Goal: Ask a question

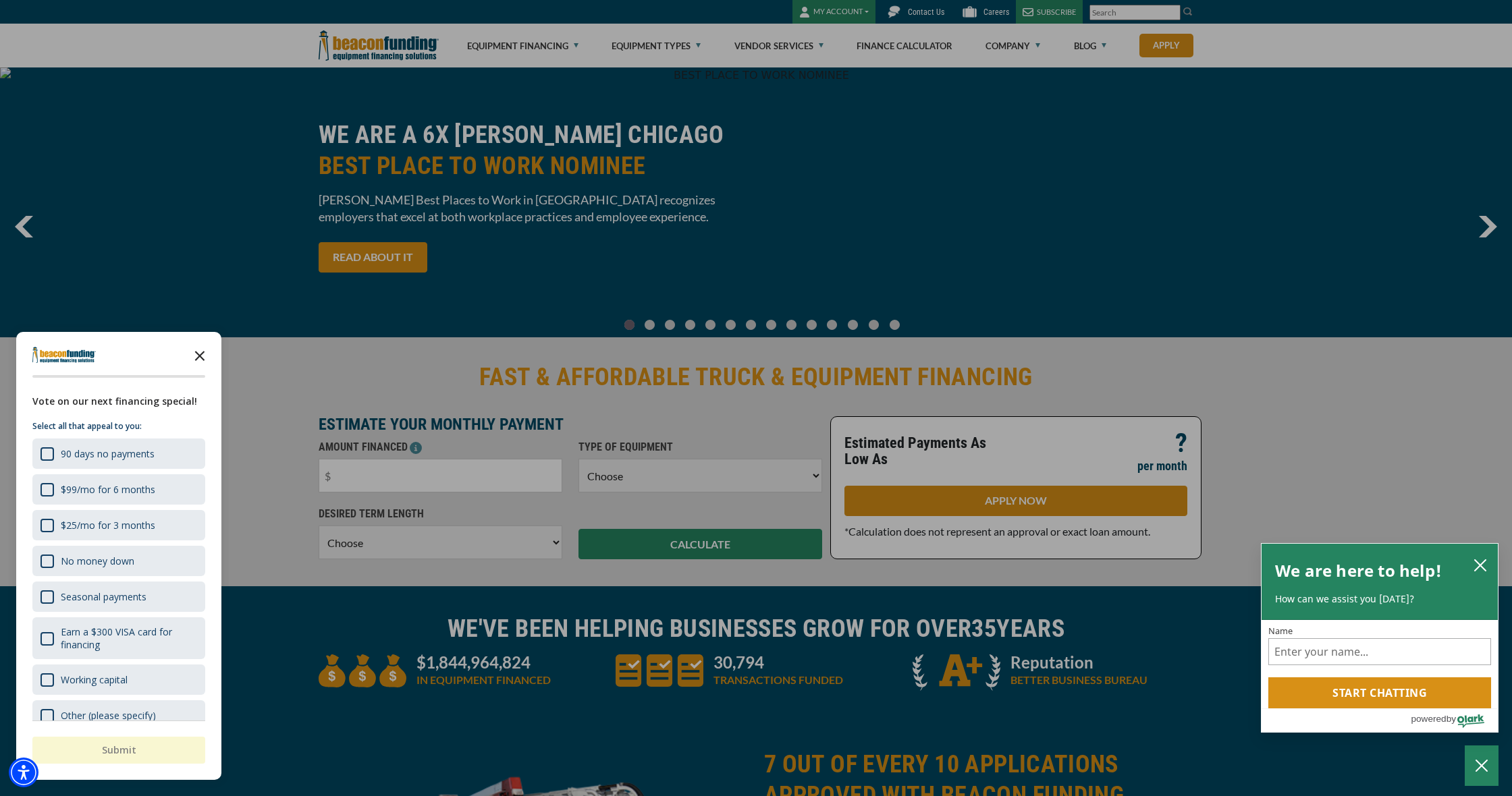
click at [199, 356] on polygon "Close the survey" at bounding box center [199, 355] width 10 height 10
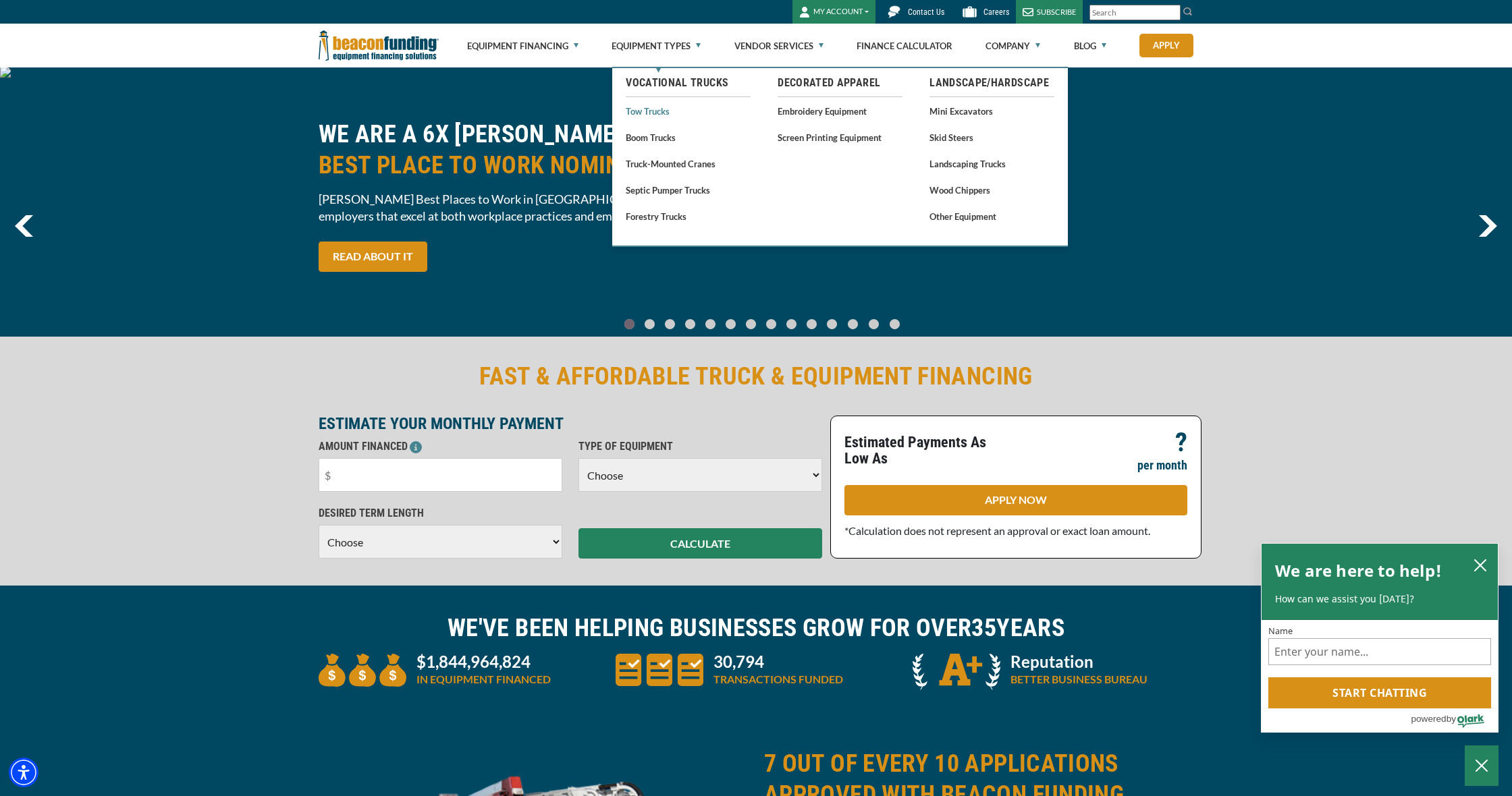
scroll to position [4, 1]
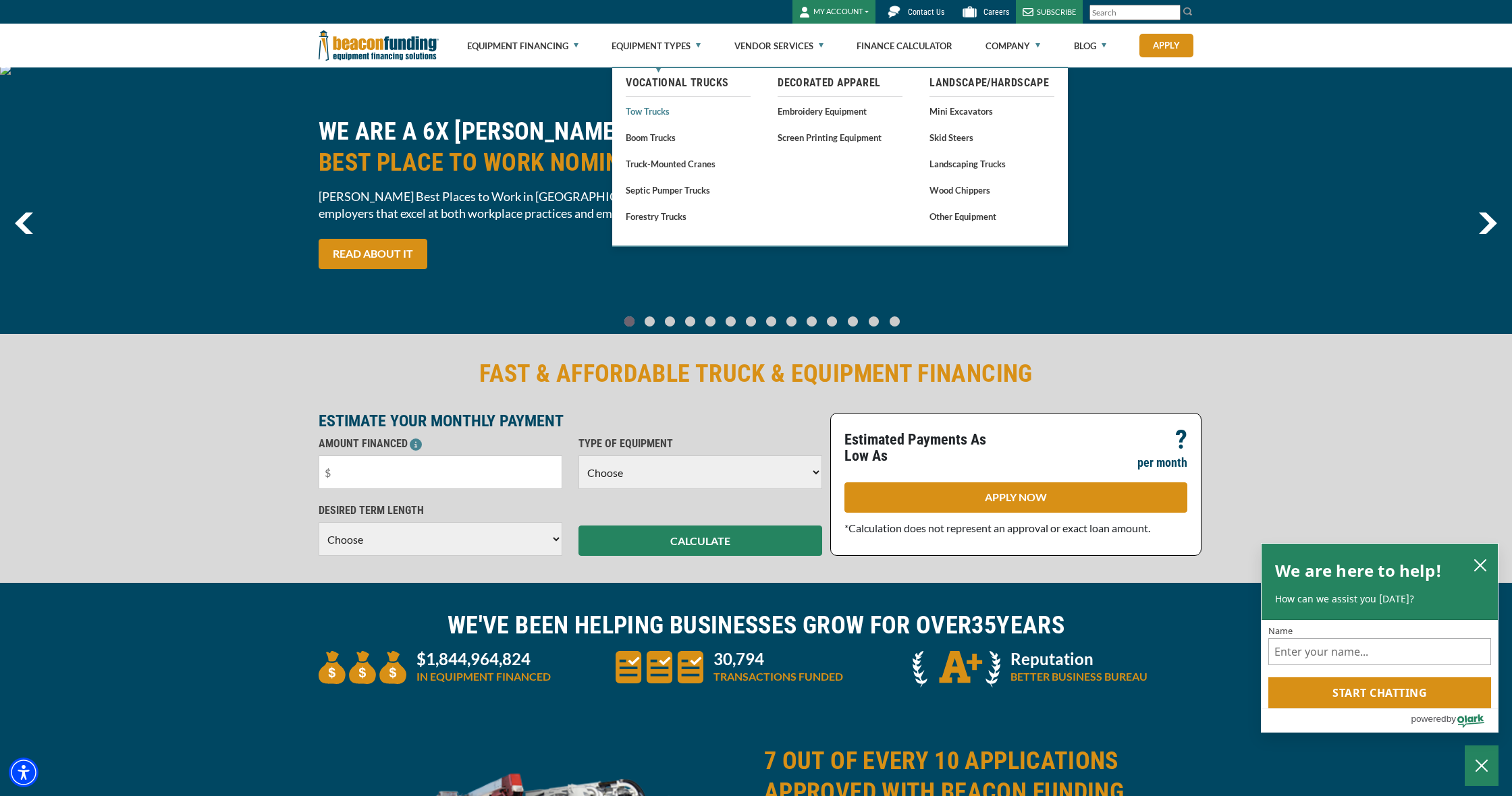
click at [664, 109] on link "Tow Trucks" at bounding box center [688, 110] width 125 height 17
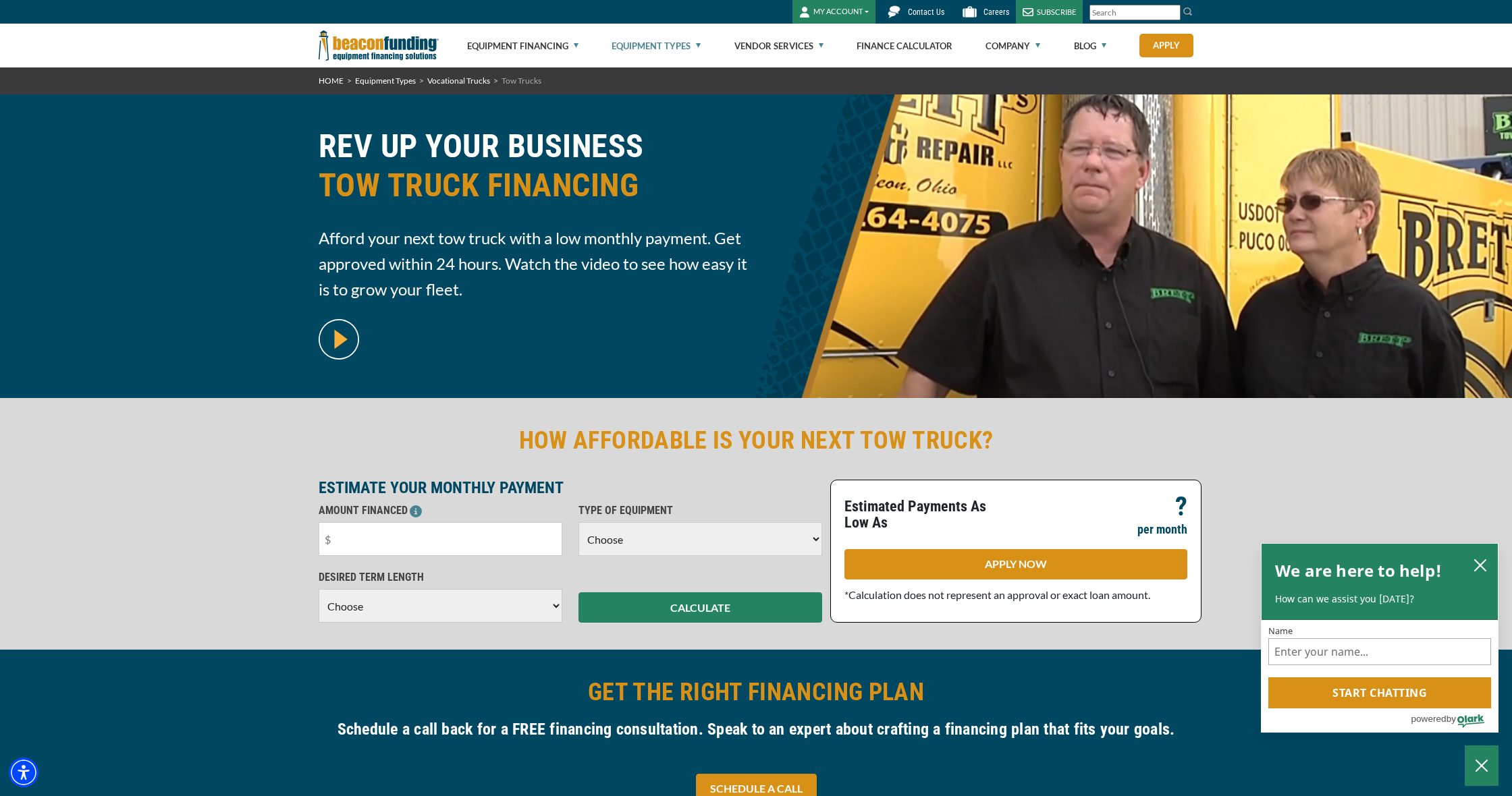
click at [339, 335] on img at bounding box center [338, 339] width 40 height 40
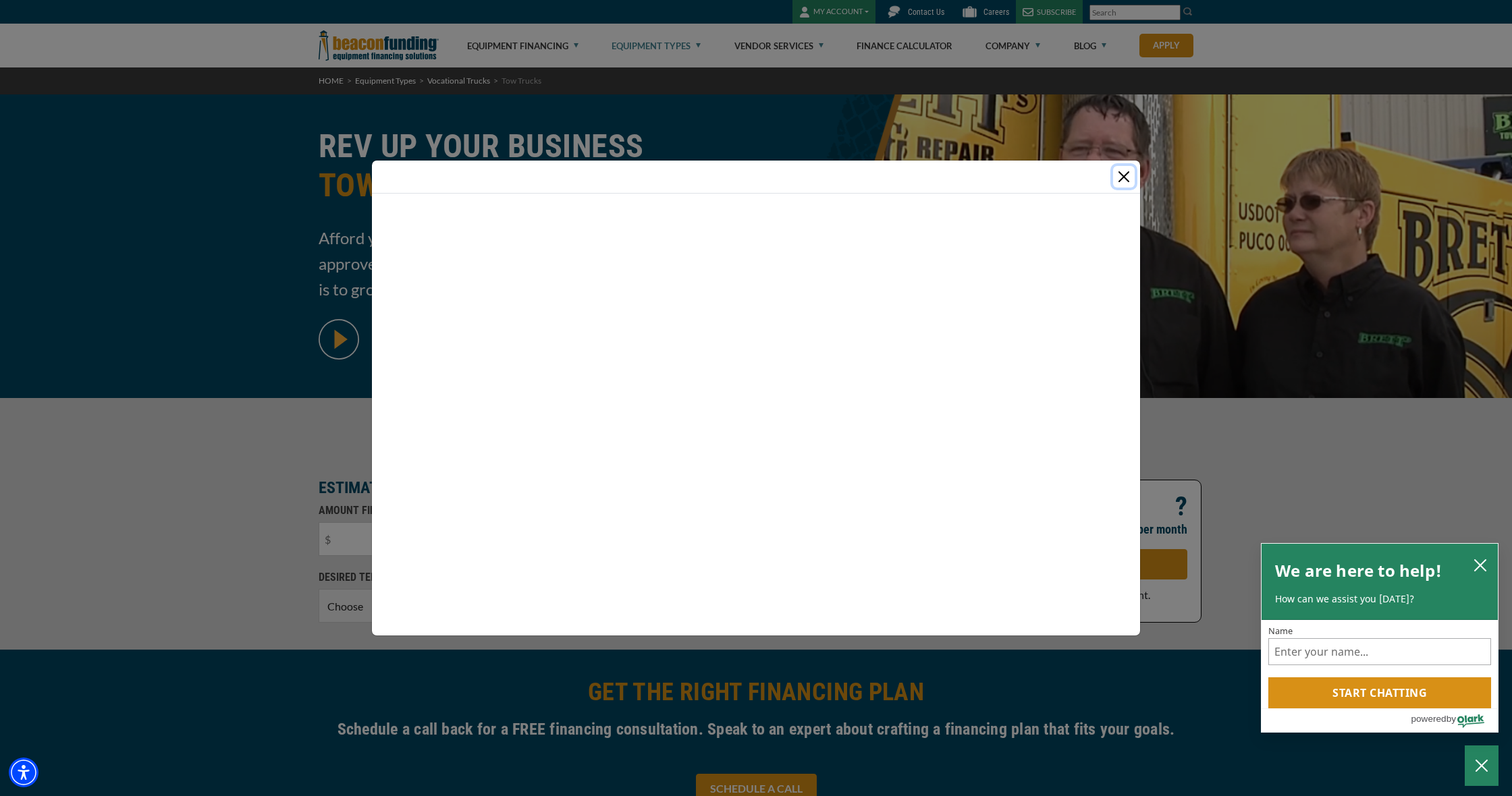
click at [1327, 648] on input "Name" at bounding box center [1380, 652] width 223 height 27
click at [1328, 660] on input "Name" at bounding box center [1380, 652] width 223 height 27
click at [1121, 183] on button "Close" at bounding box center [1124, 177] width 22 height 22
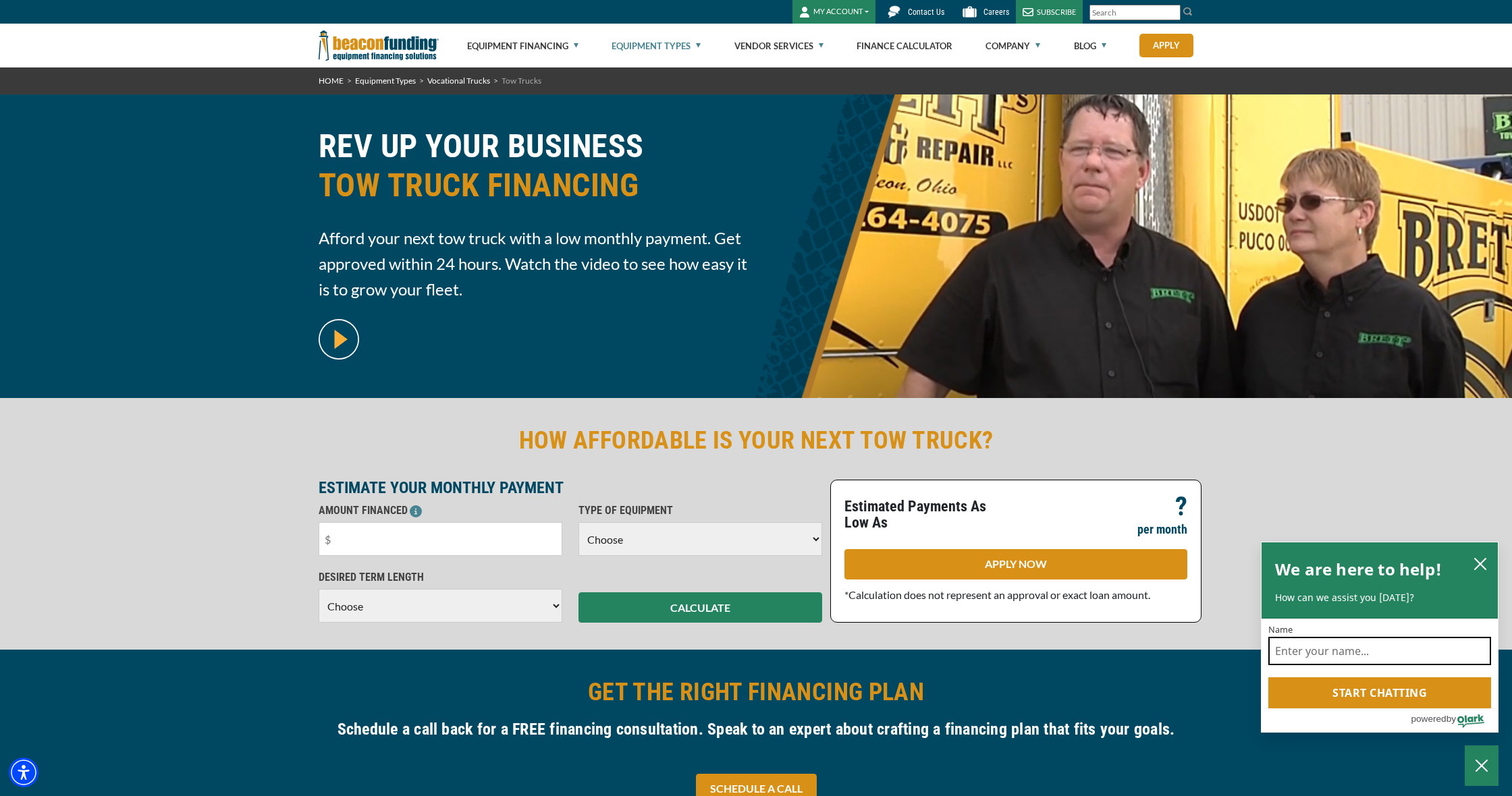
click at [1366, 657] on input "Name" at bounding box center [1380, 652] width 223 height 29
type input "[PERSON_NAME]"
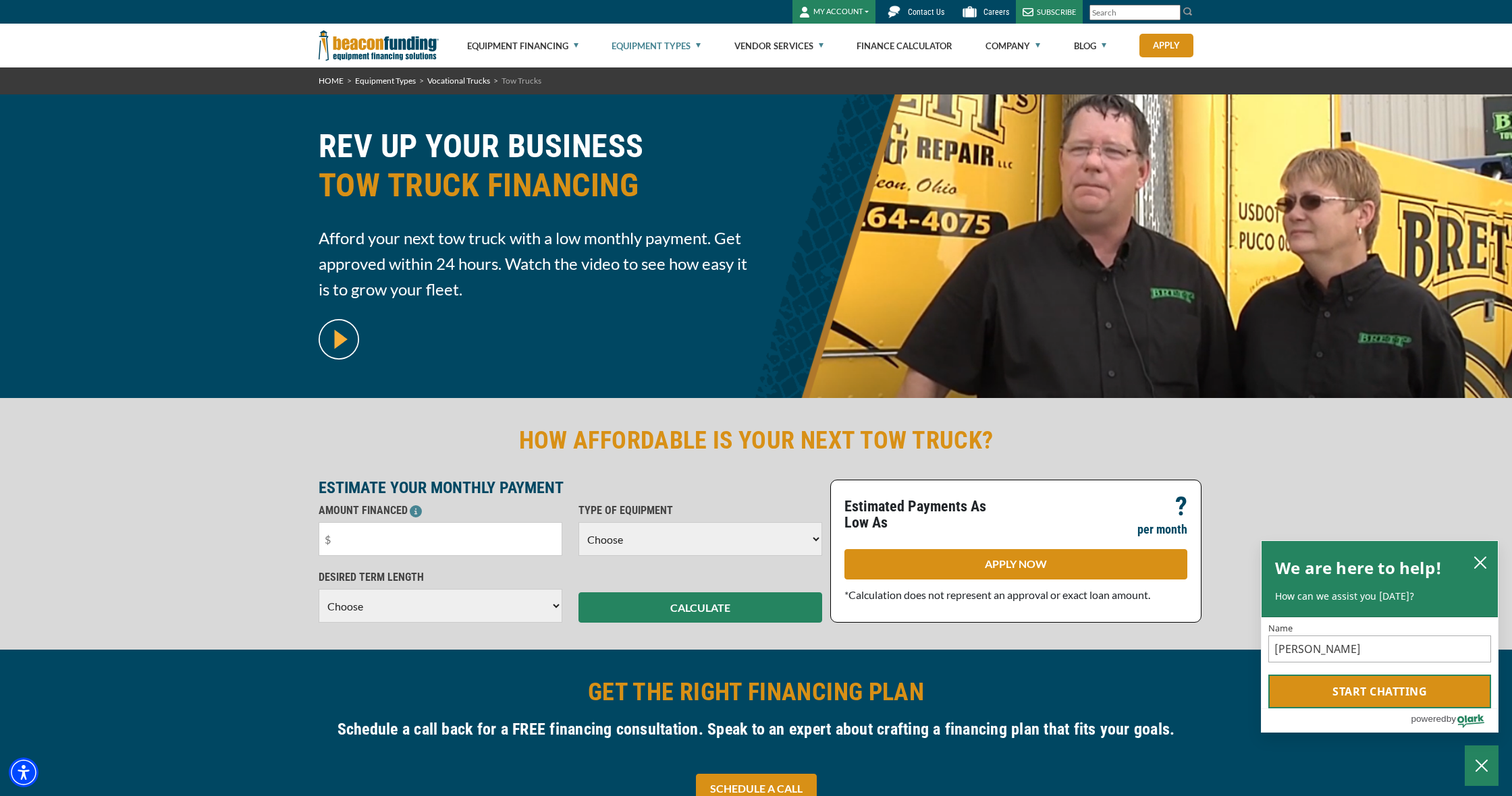
drag, startPoint x: 1345, startPoint y: 677, endPoint x: 1381, endPoint y: 700, distance: 42.7
click at [1381, 700] on button "Start chatting" at bounding box center [1380, 692] width 223 height 34
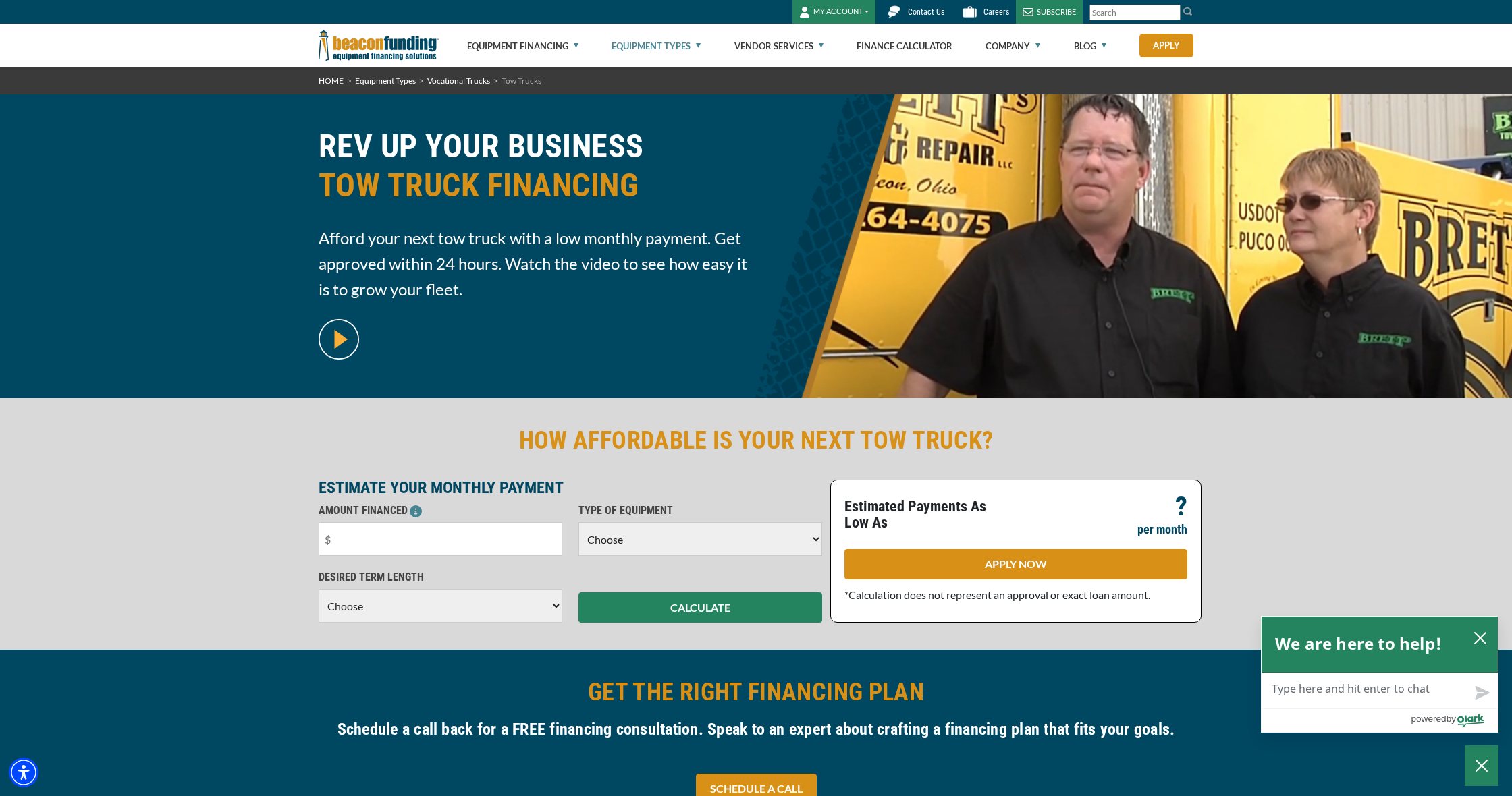
select select "5"
click at [1403, 694] on textarea "Live Chat Now" at bounding box center [1379, 690] width 236 height 35
click at [1329, 650] on h2 "We are here to help!" at bounding box center [1358, 643] width 167 height 27
select select "60"
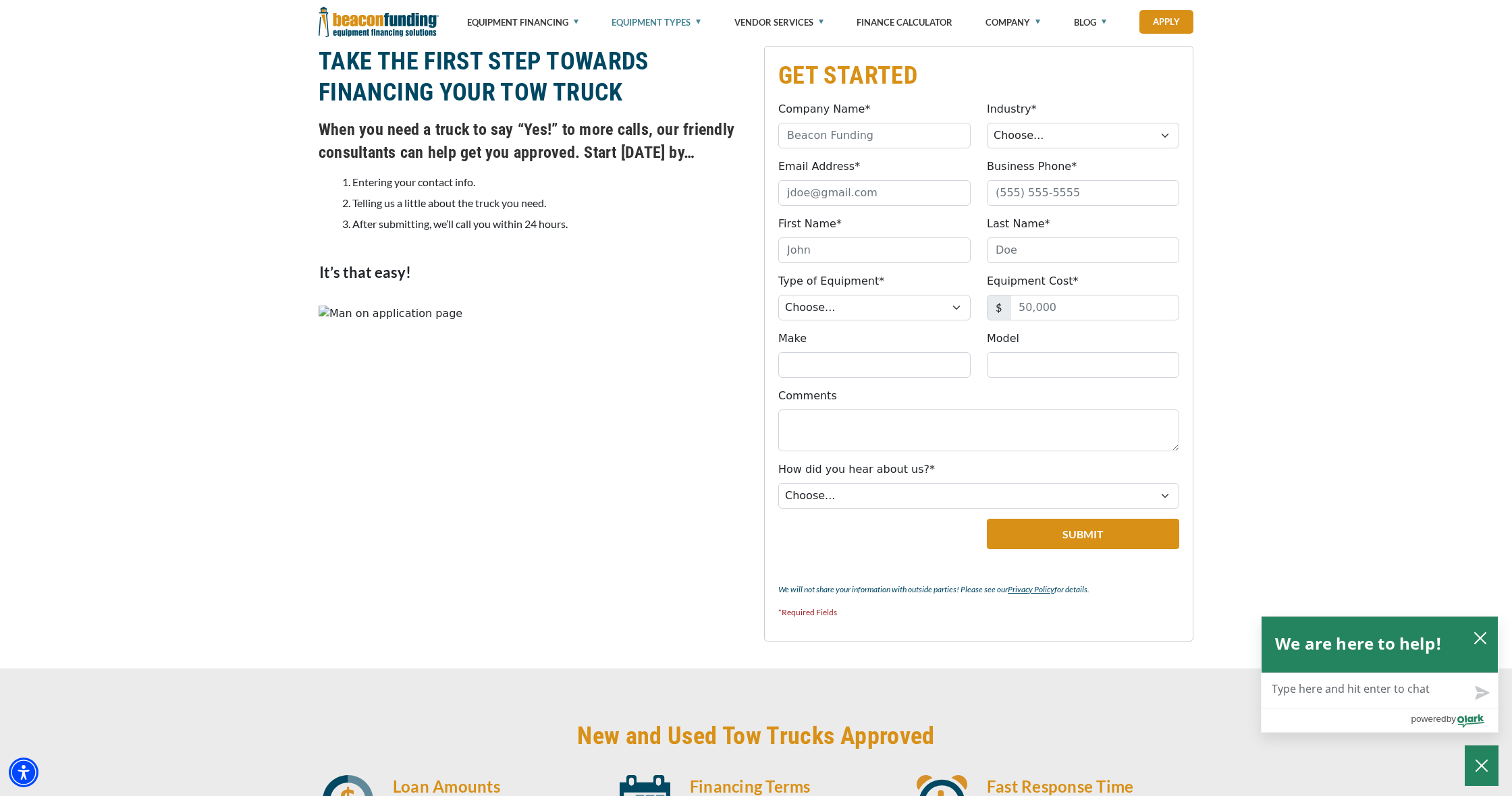
scroll to position [1134, 0]
type input "AJ Roadside Assistance"
select select "1"
type input "A"
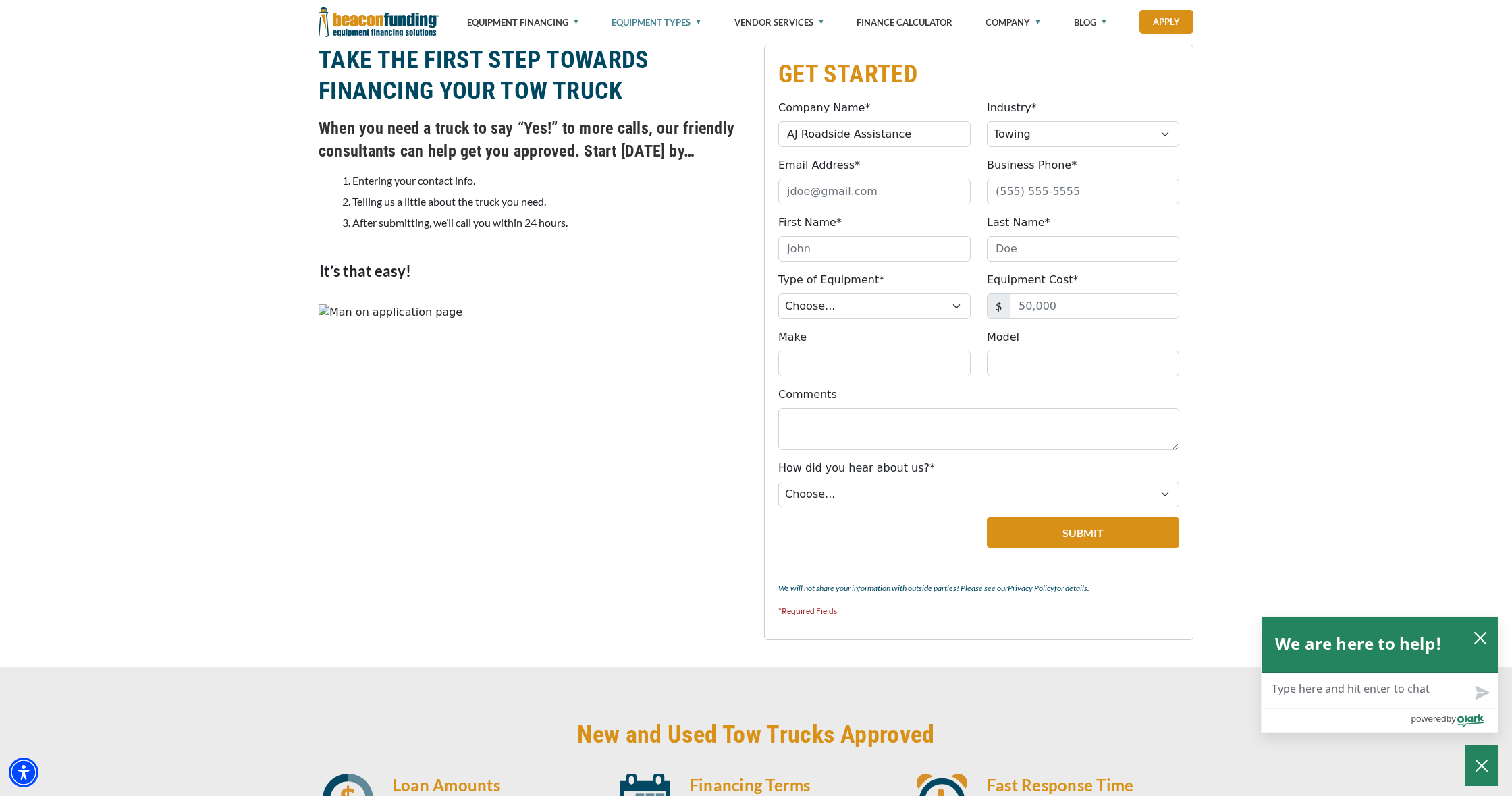
click at [1366, 692] on textarea "Live Chat Now" at bounding box center [1379, 690] width 236 height 35
click at [1421, 688] on textarea "Live Chat Now" at bounding box center [1379, 690] width 236 height 35
type textarea "n"
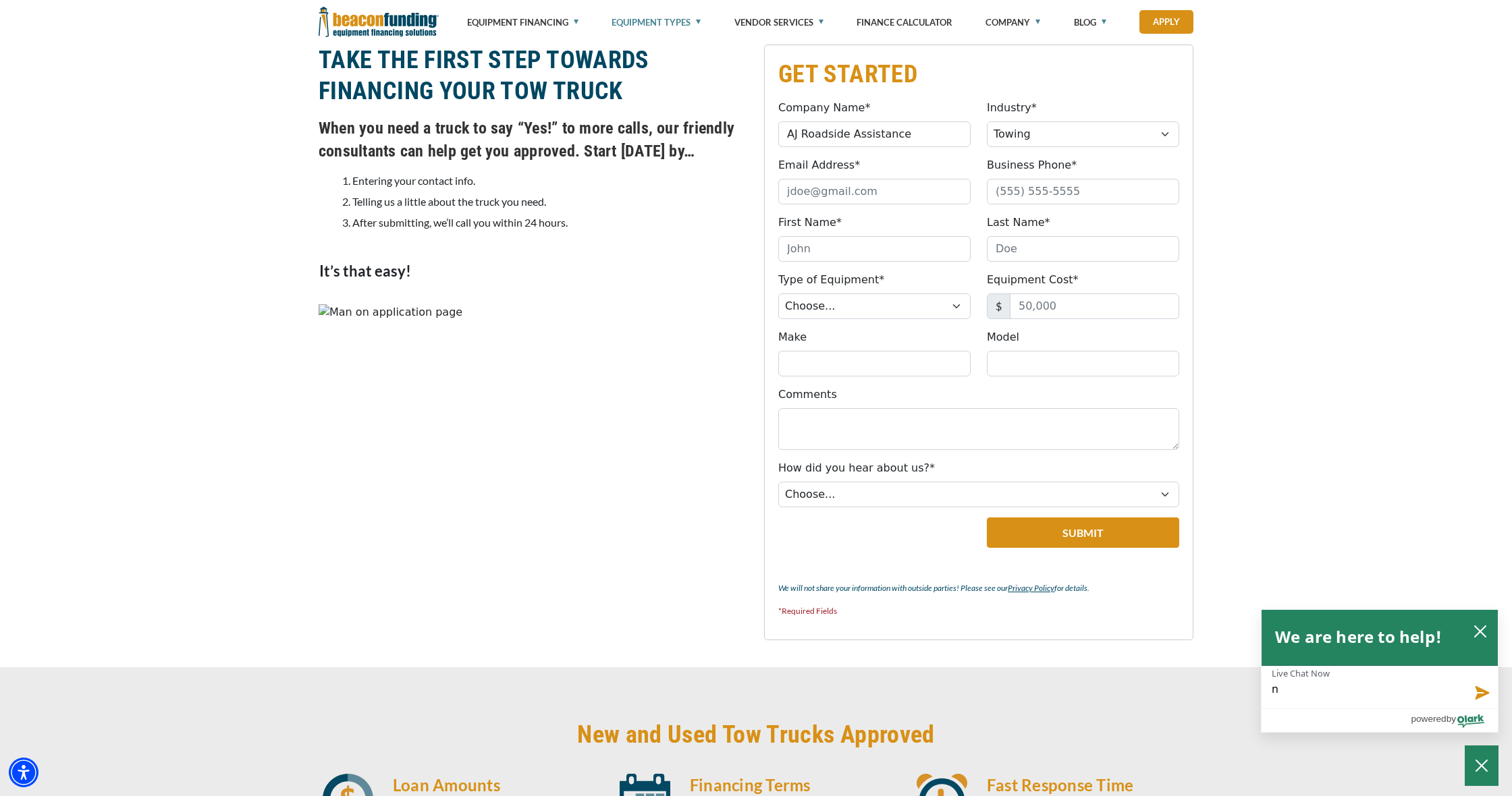
type textarea "no"
type textarea "not"
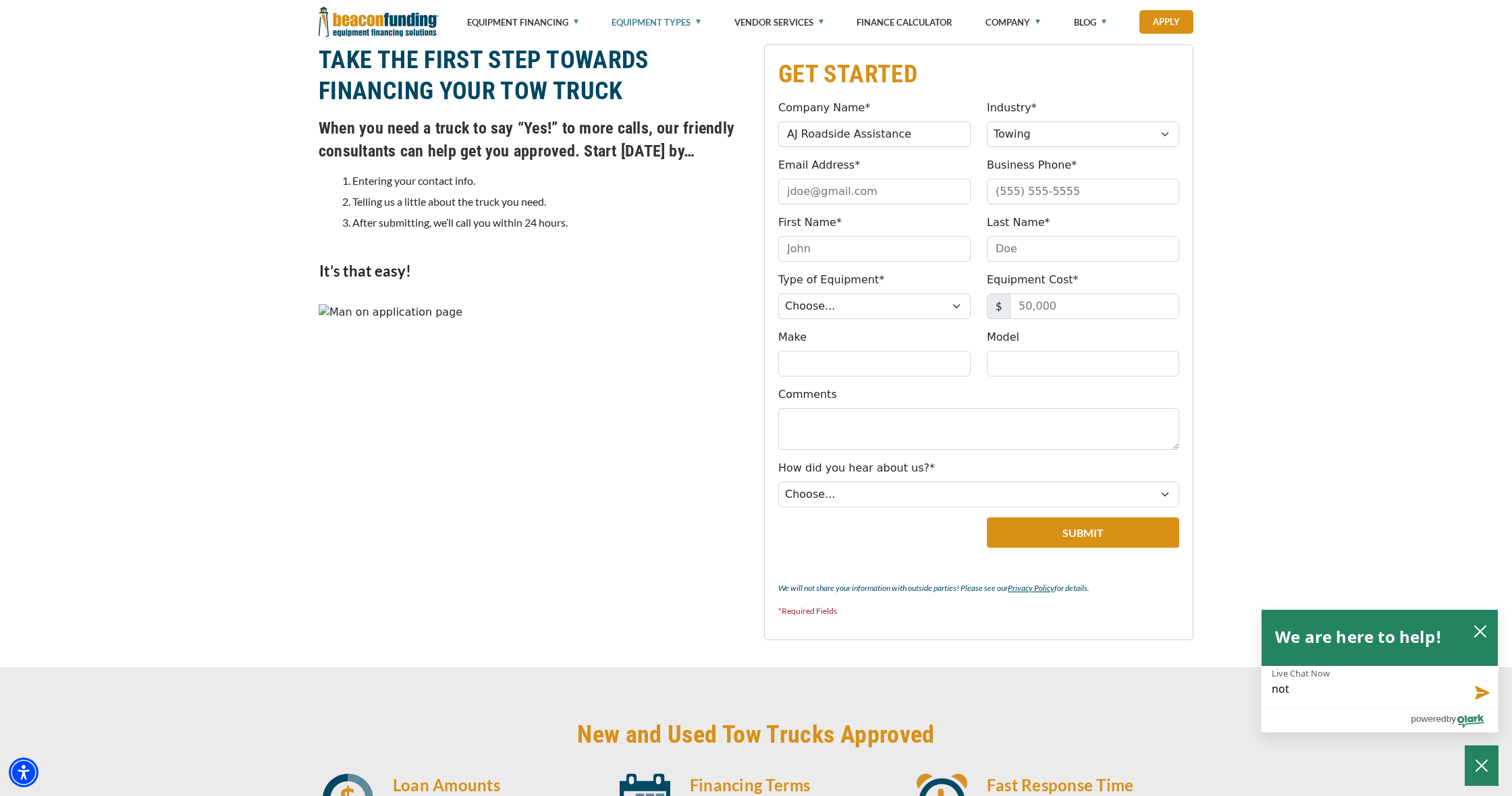
type textarea "not"
type textarea "not s"
type textarea "not su"
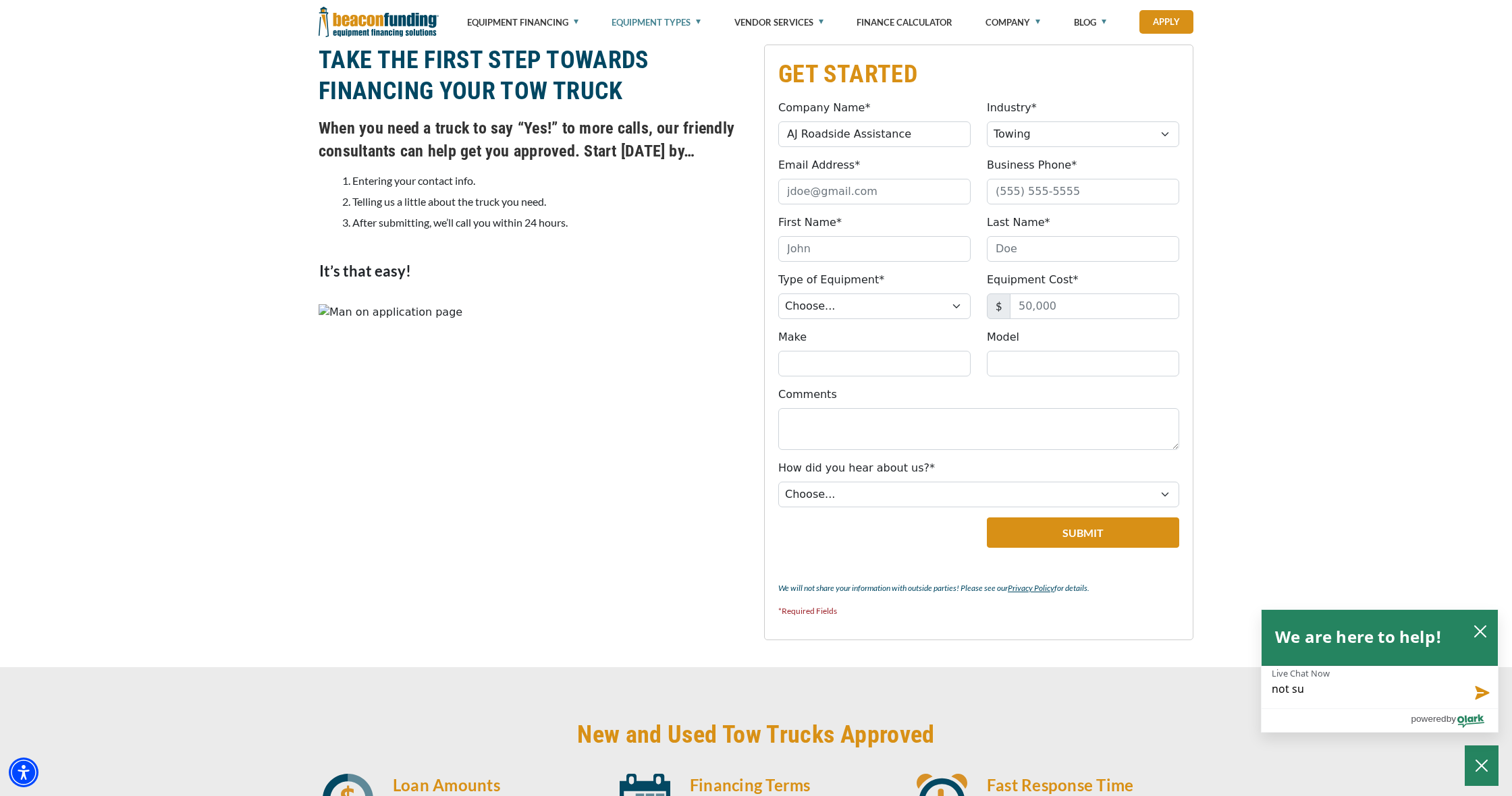
type textarea "not sur"
type textarea "not sure"
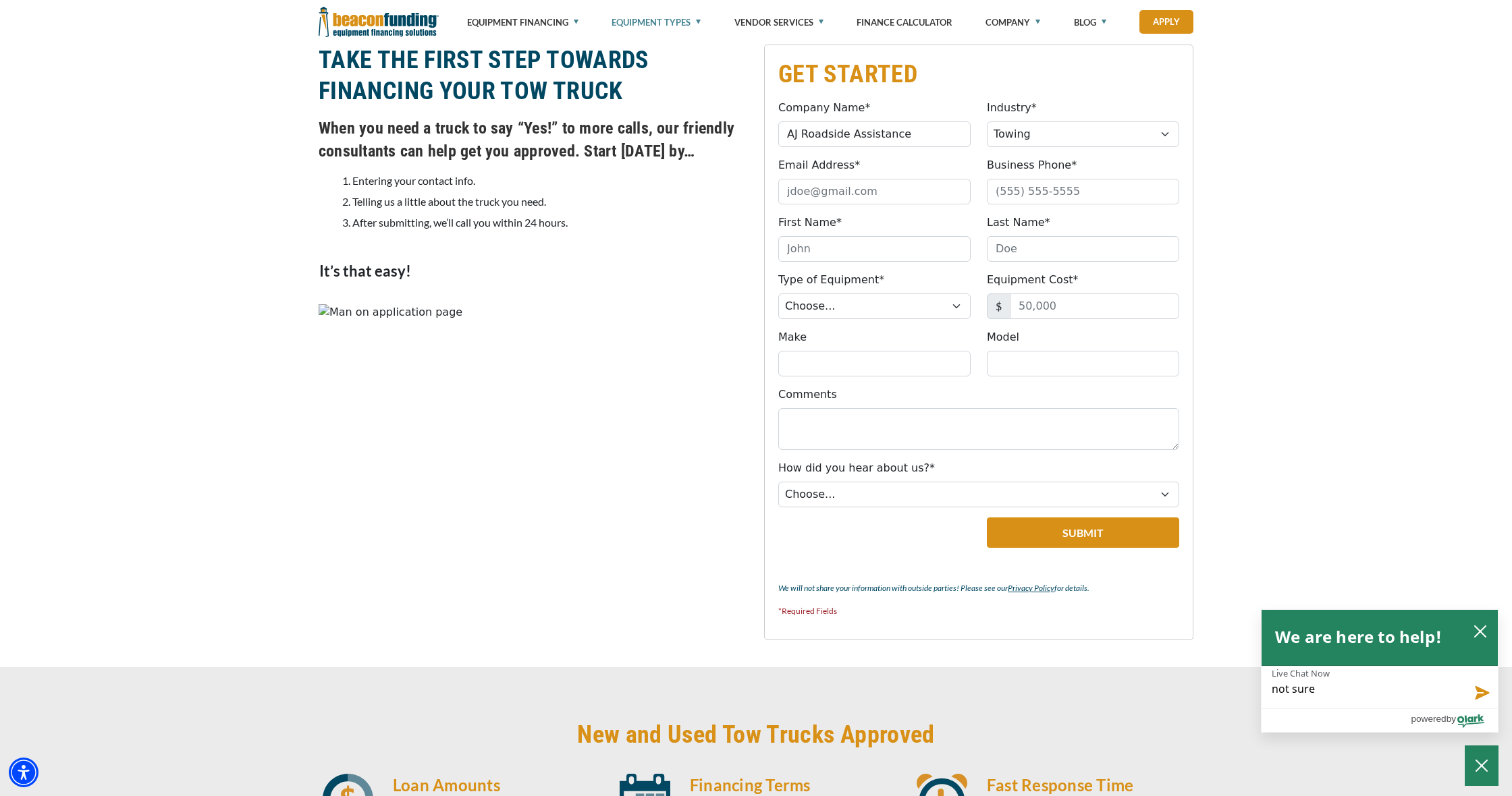
type textarea "not sure"
type textarea "not sure w"
type textarea "not sure we"
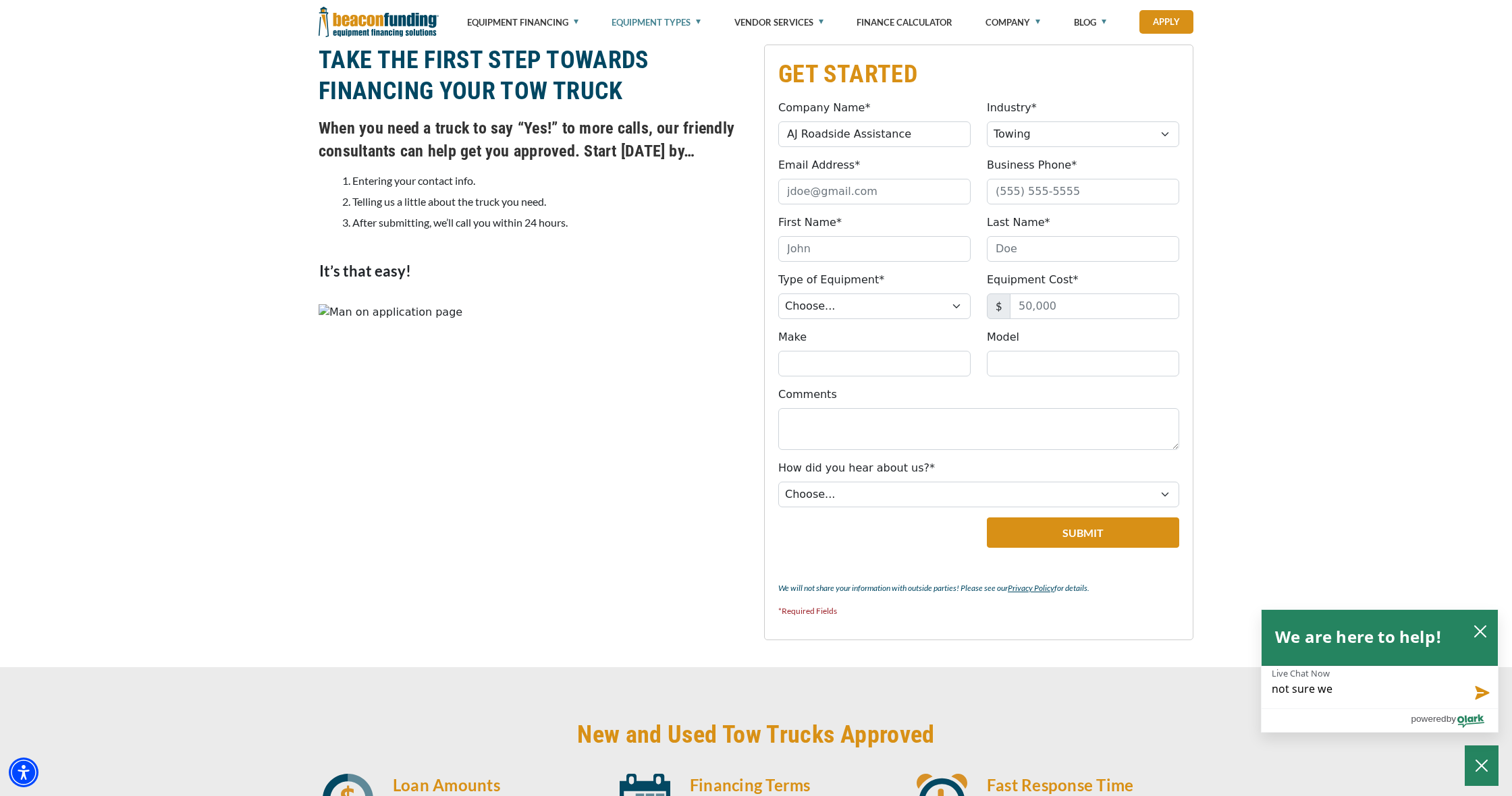
type textarea "not sure wer"
type textarea "not sure were"
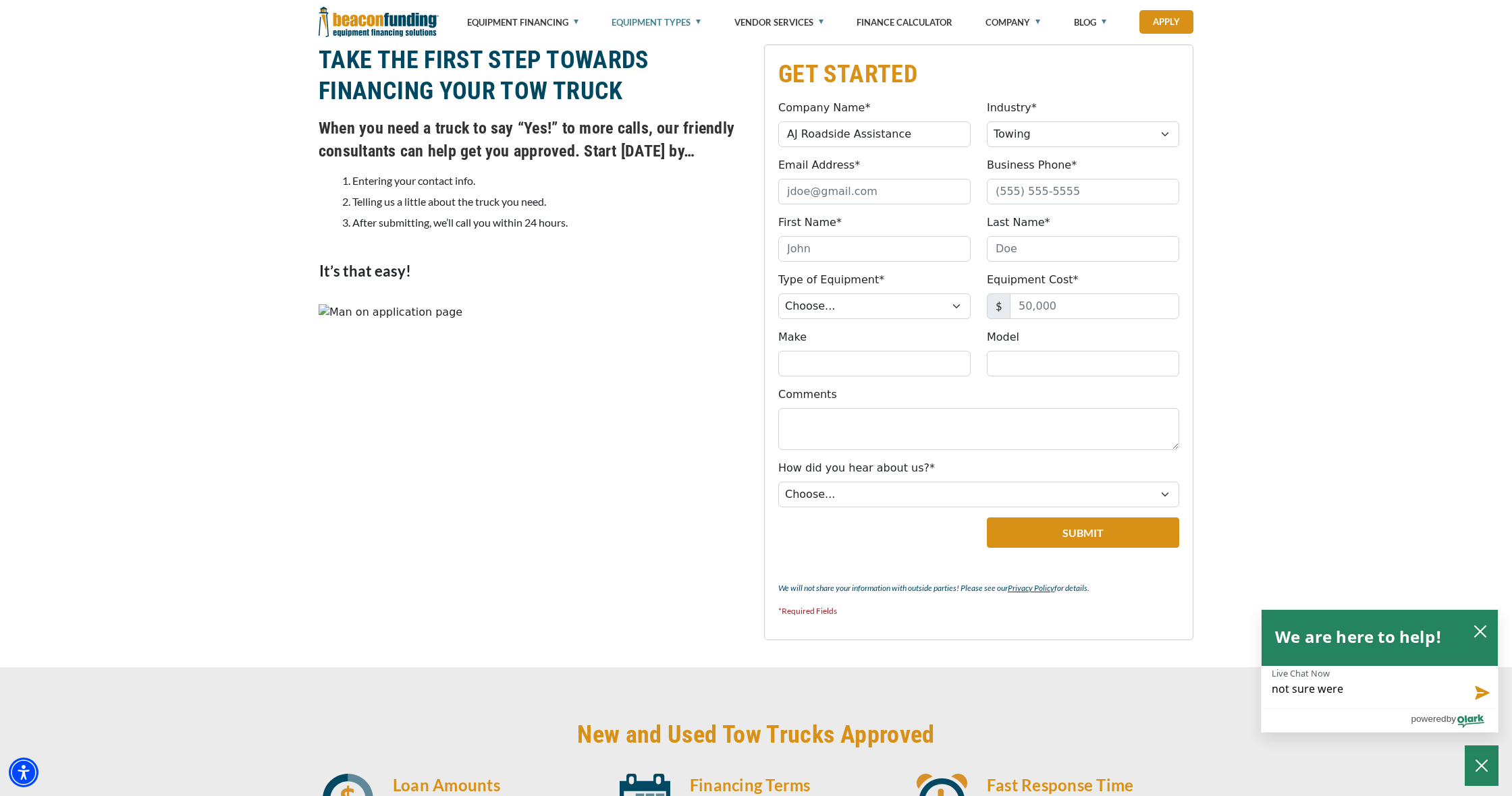
type textarea "not sure were"
type textarea "not sure were t"
type textarea "not sure were to"
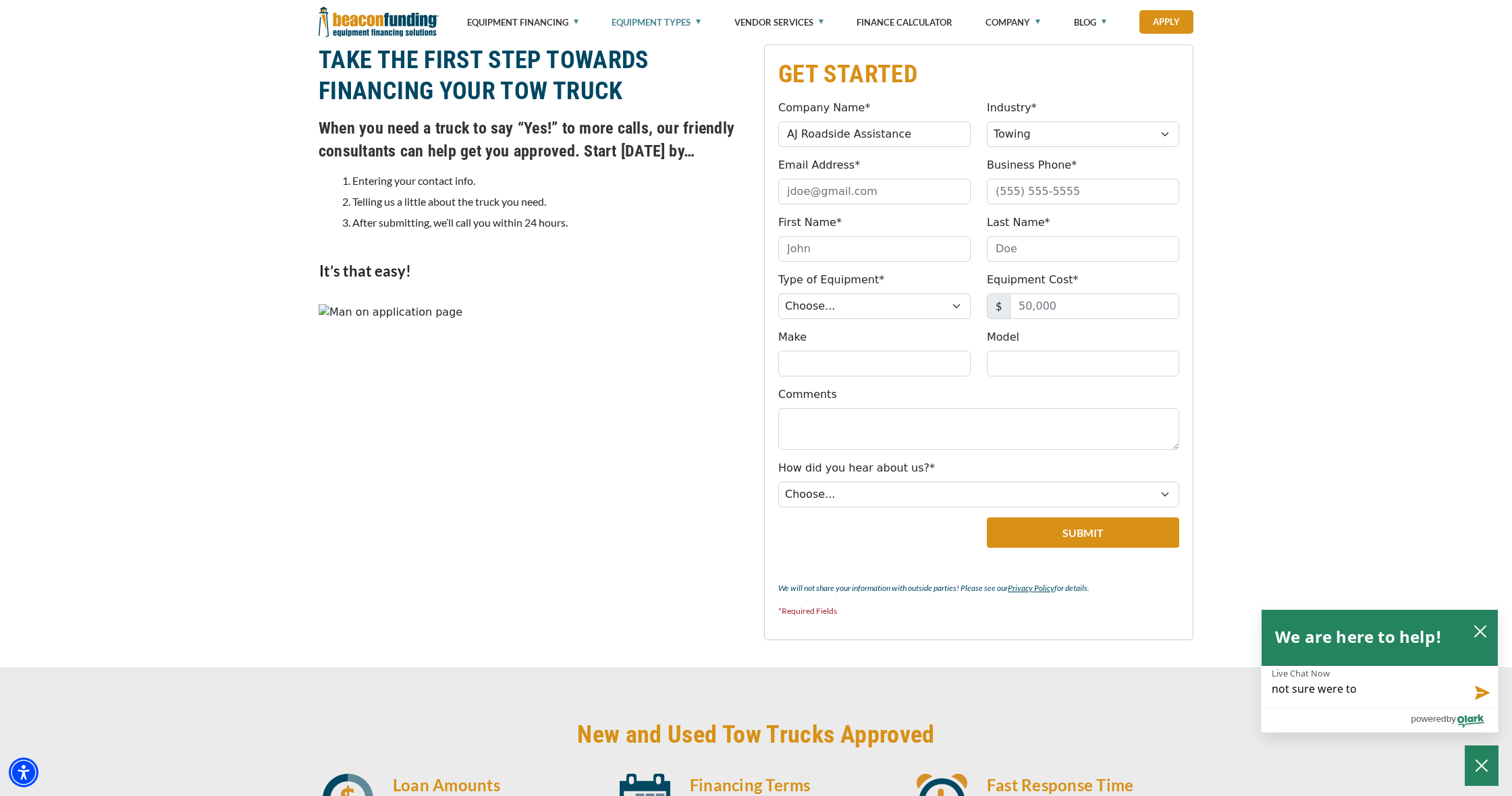
type textarea "not sure were to"
type textarea "not sure were to s"
type textarea "not sure were to st"
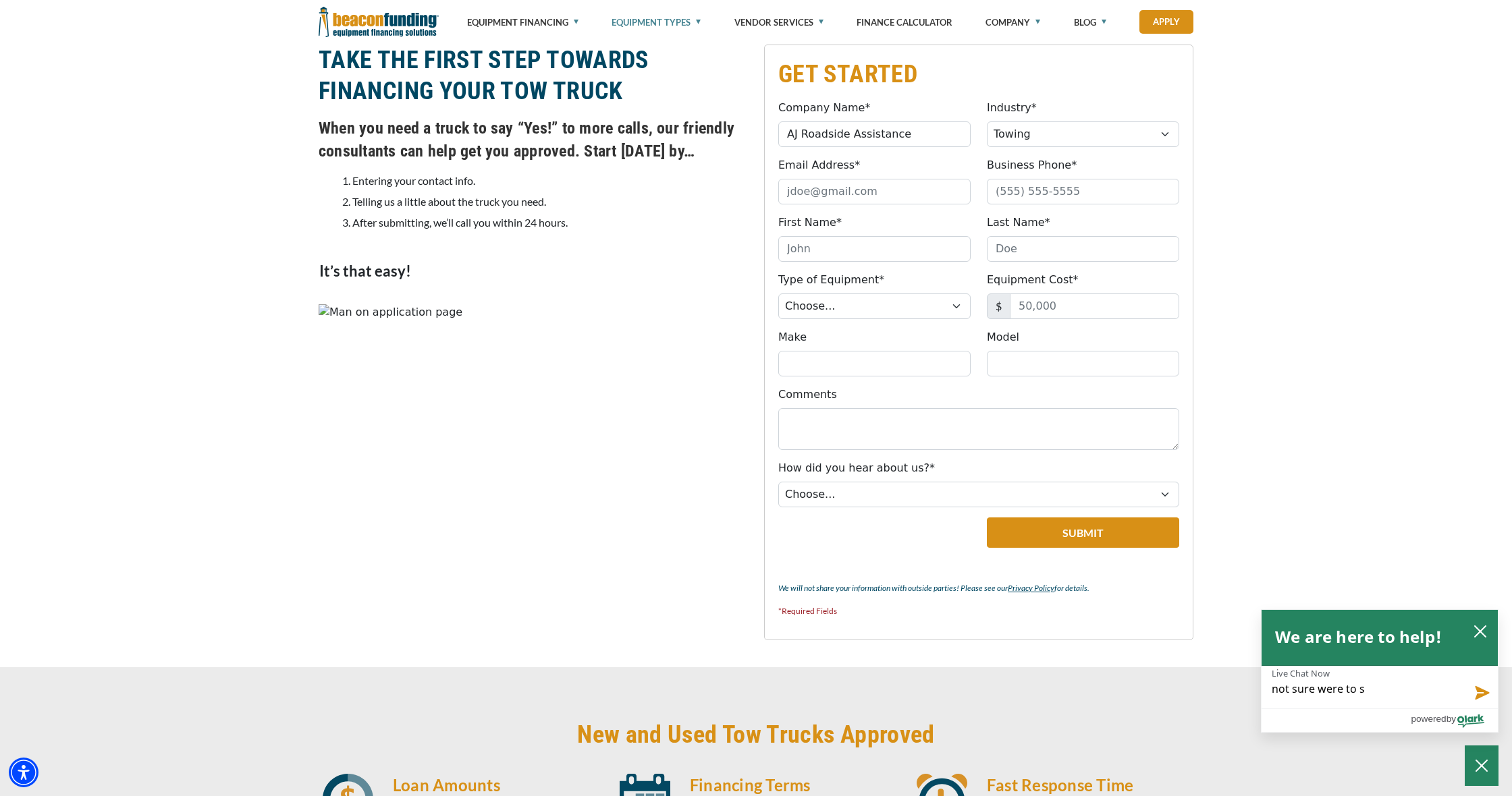
type textarea "not sure were to st"
type textarea "not sure were to sta"
type textarea "not sure were to star"
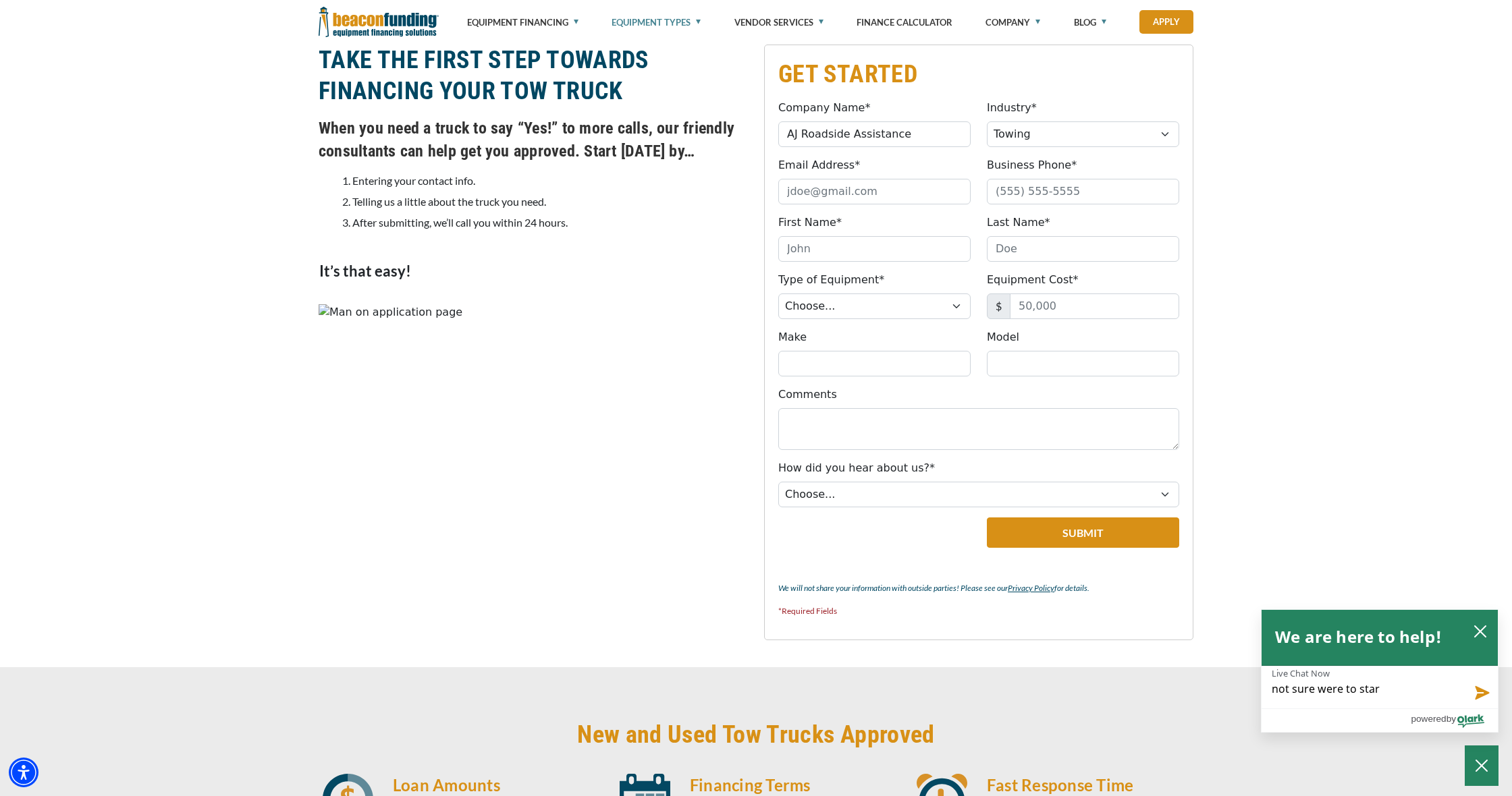
type textarea "not sure were to start"
type textarea "not sure were to start i"
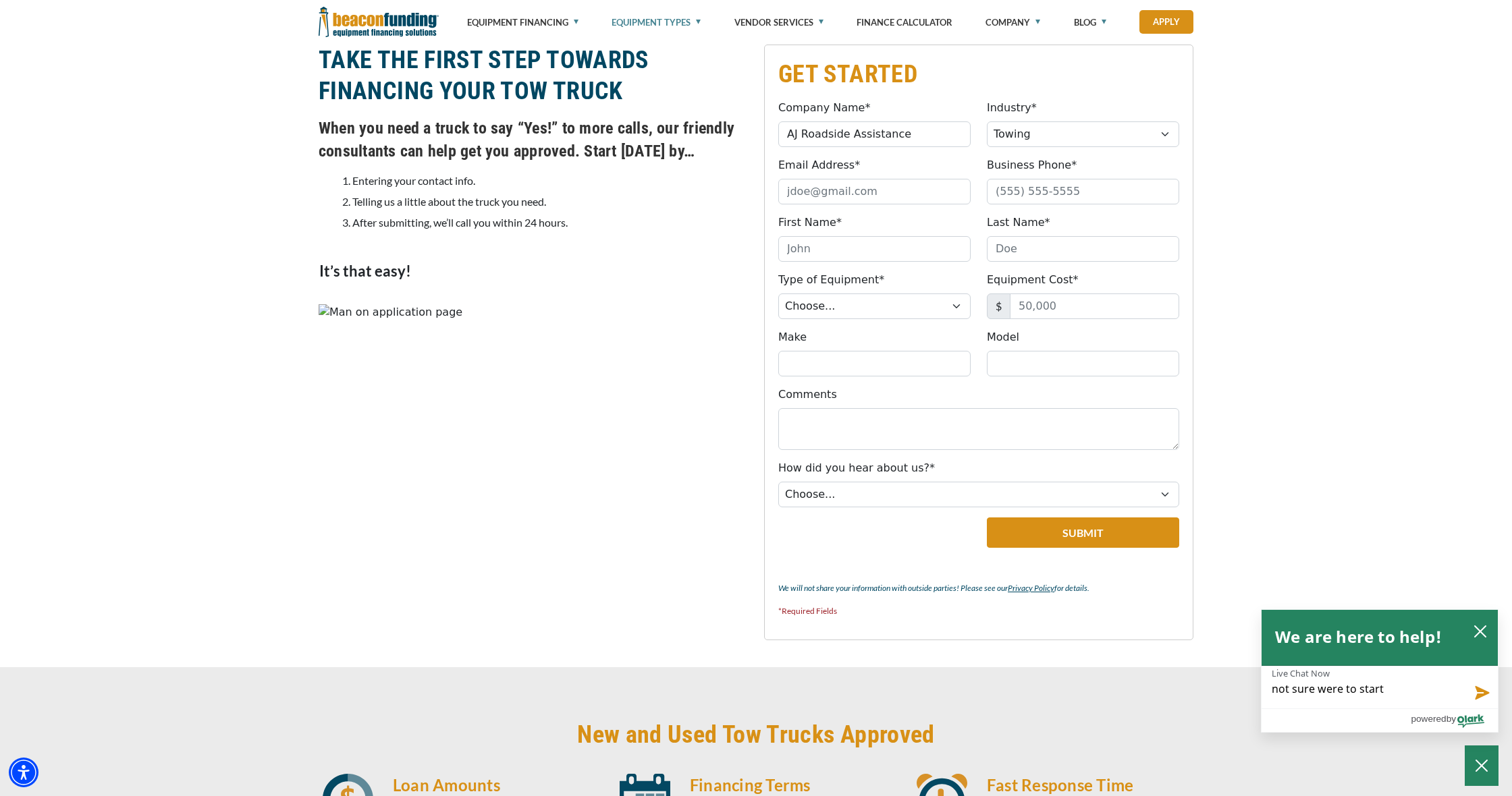
type textarea "not sure were to start i"
type textarea "not sure were to start I"
type textarea "not sure were to start I w"
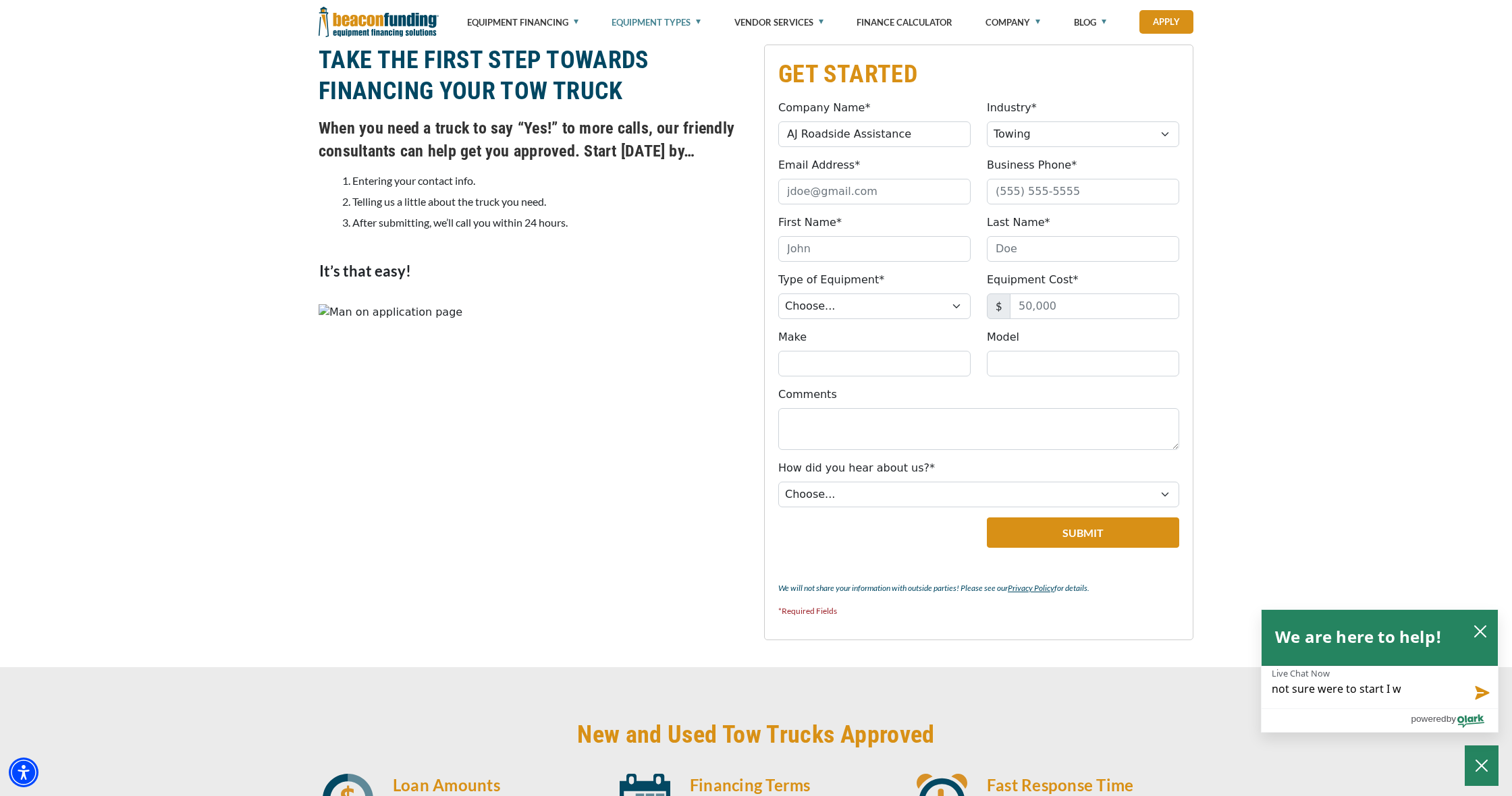
type textarea "not sure were to start I wa"
type textarea "not sure were to start I was"
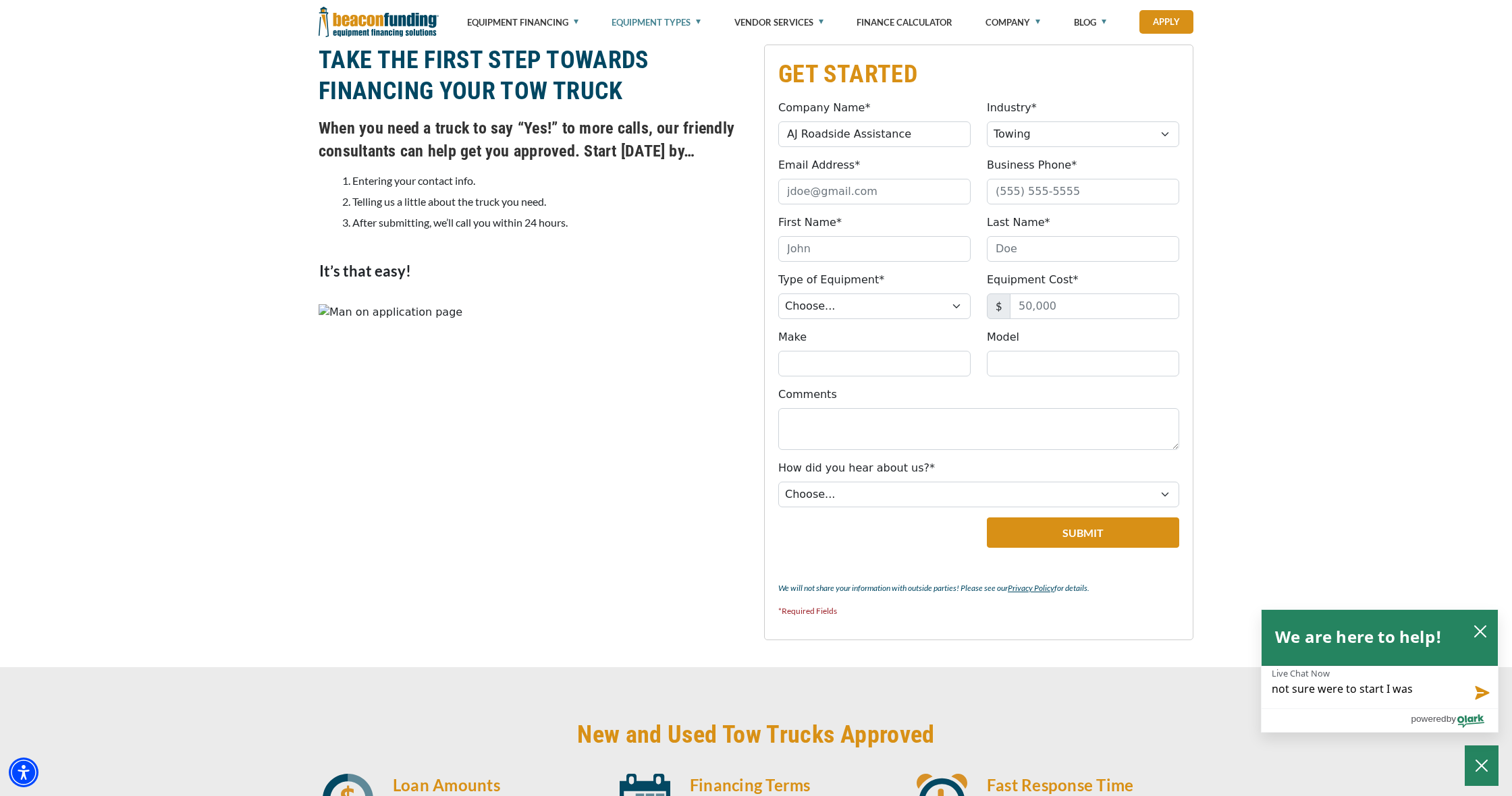
type textarea "not sure were to start I was"
type textarea "not sure were to start I was r"
type textarea "not sure were to start I was re"
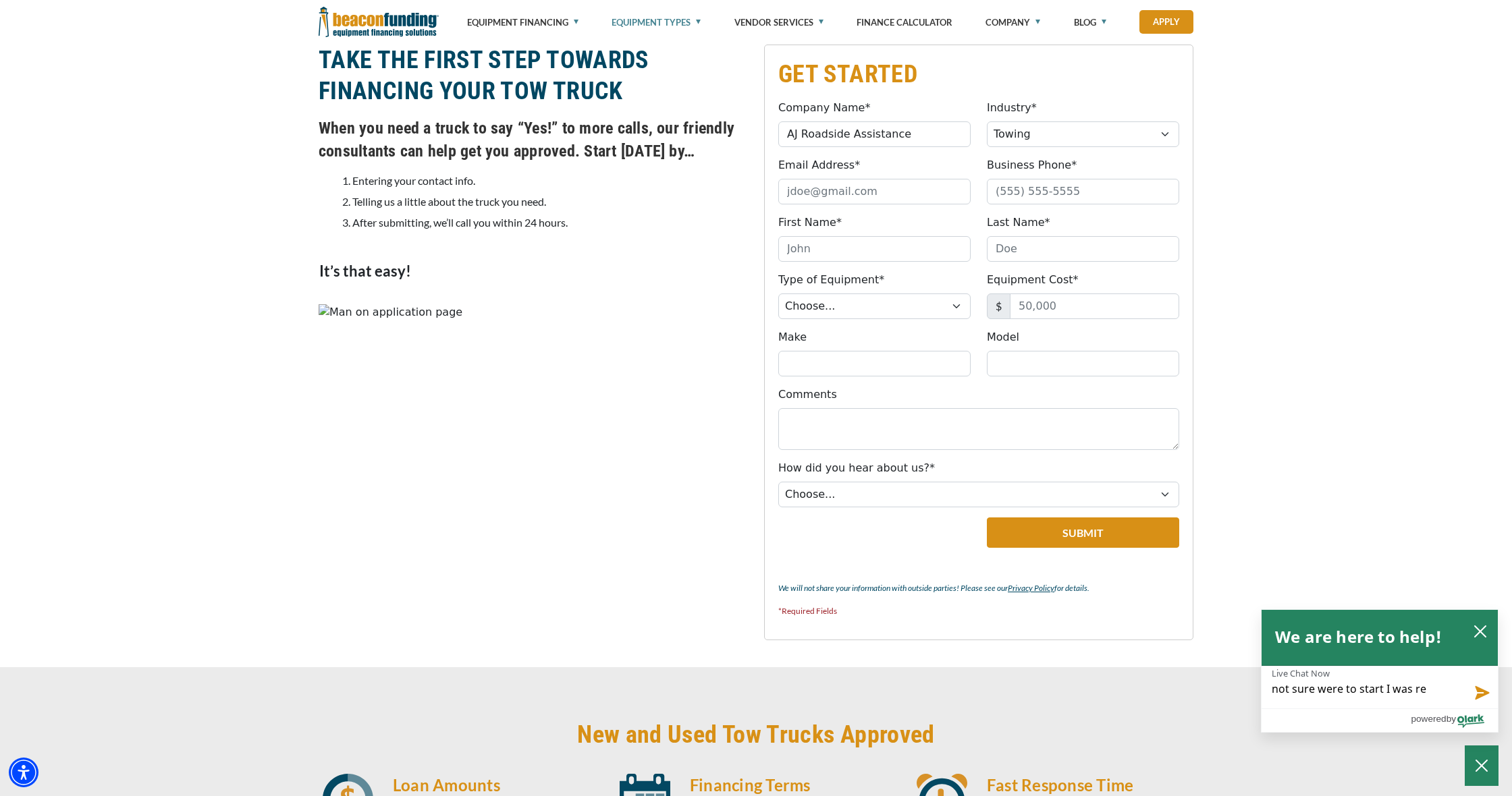
type textarea "not sure were to start I was ref"
type textarea "not sure were to start I was reff"
type textarea "not sure were to start I was reffe"
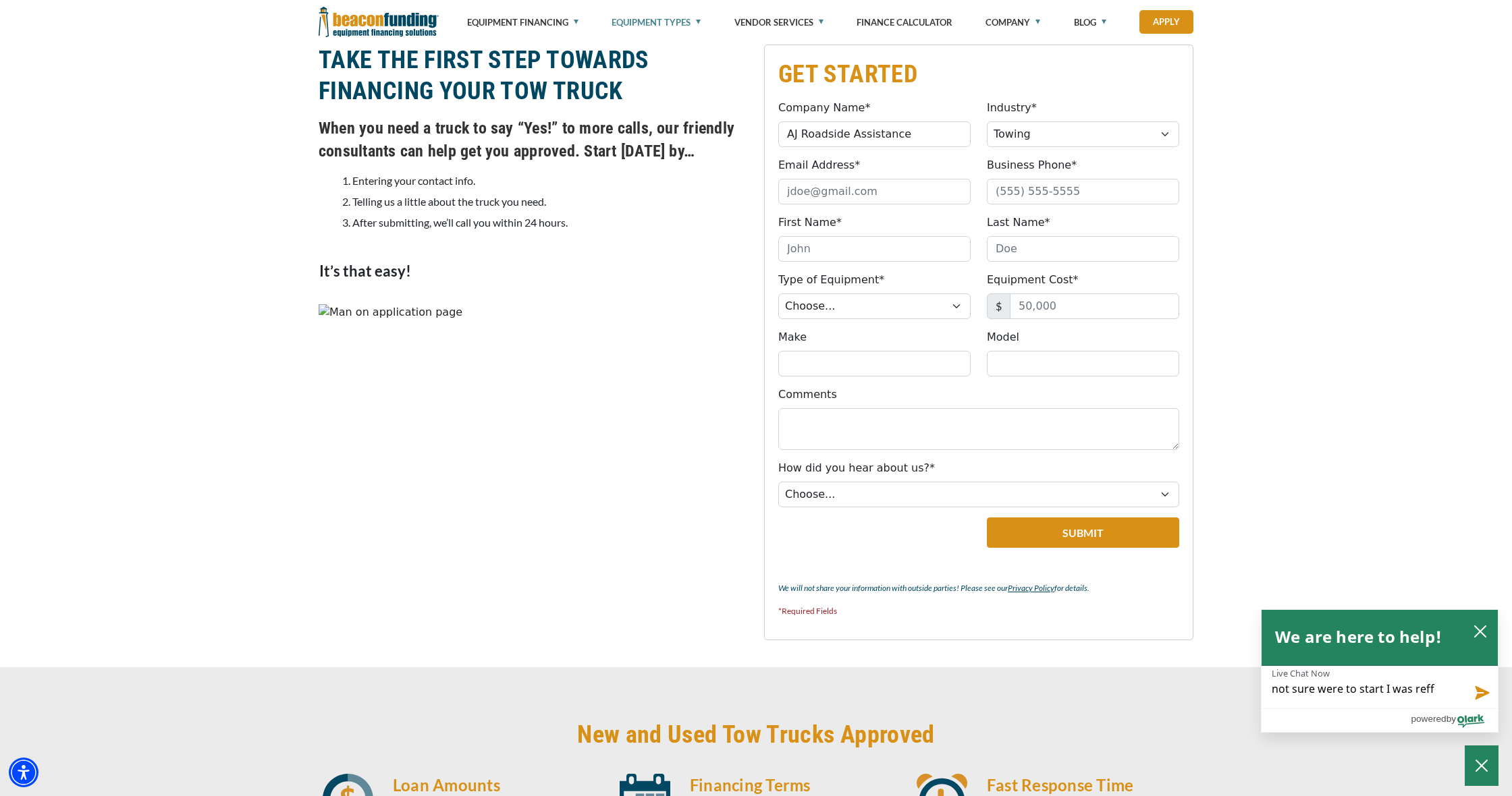
type textarea "not sure were to start I was reffe"
type textarea "not sure were to start I was reffer"
type textarea "not sure were to start I was refer"
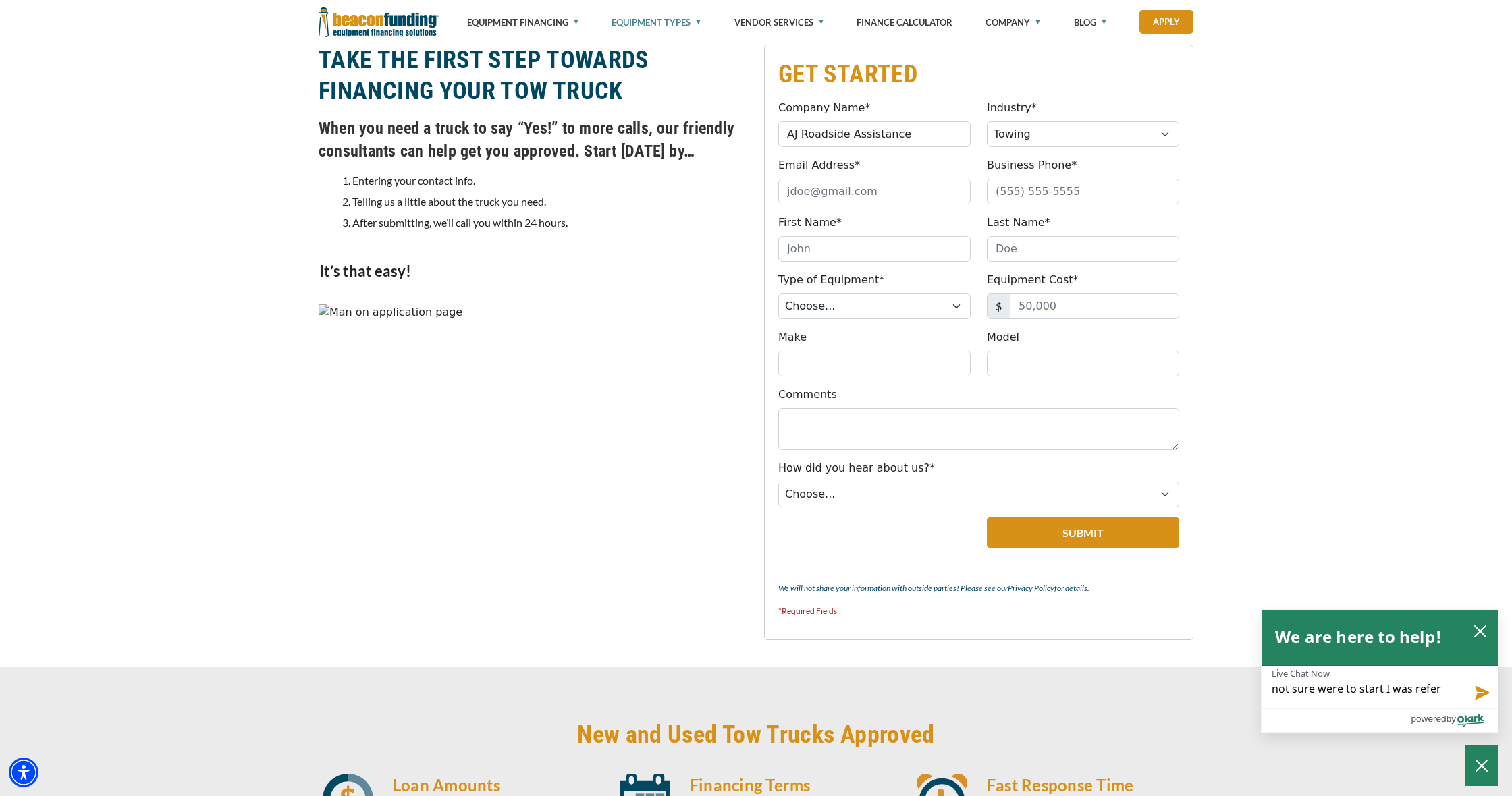
type textarea "not sure were to start I was refer f"
type textarea "not sure were to start I was refer fr"
type textarea "not sure were to start I was refer fro"
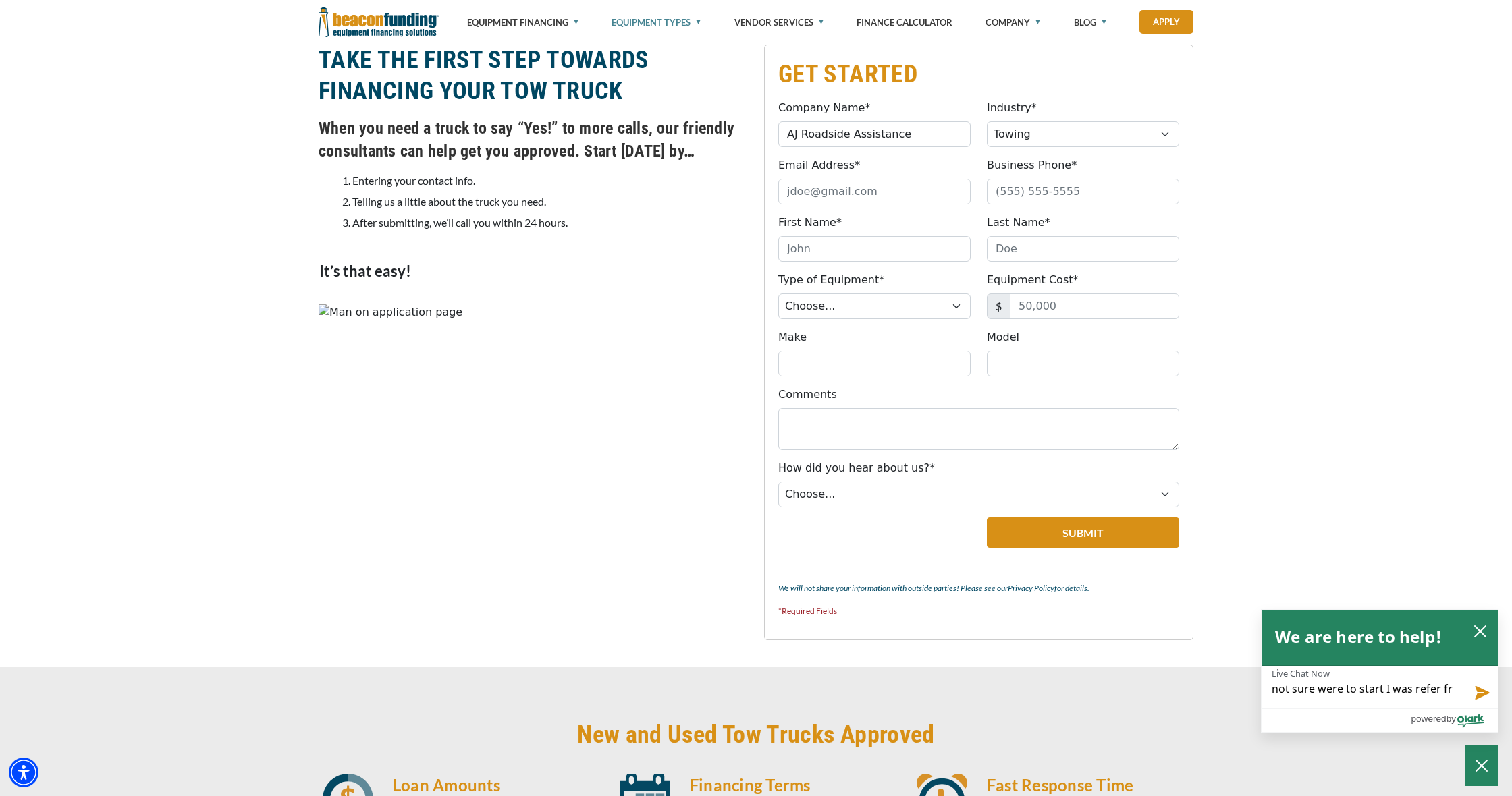
type textarea "not sure were to start I was refer fro"
type textarea "not sure were to start I was refer from"
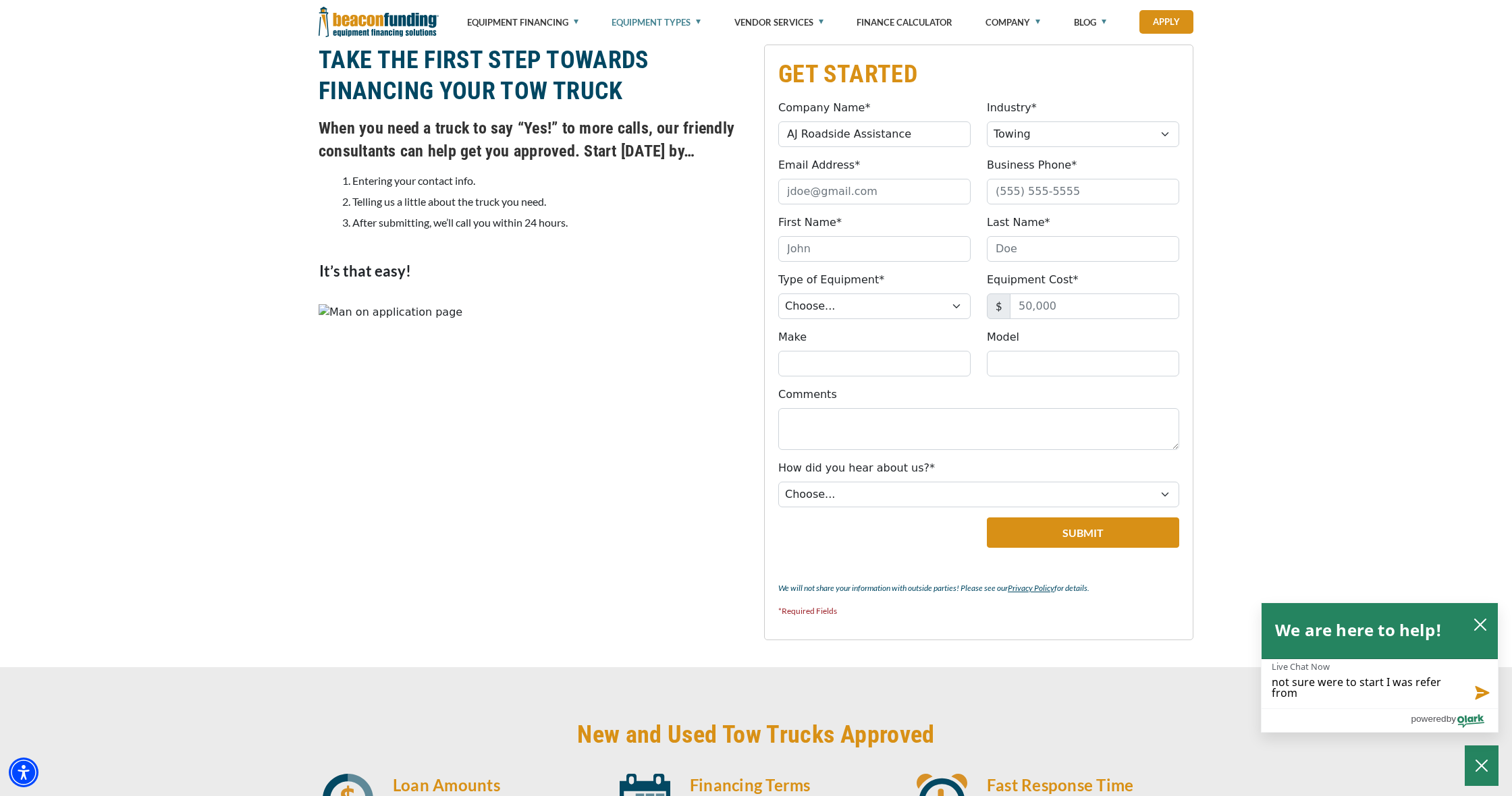
type textarea "not sure were to start I was refer from"
type textarea "not sure were to start I was refer from a"
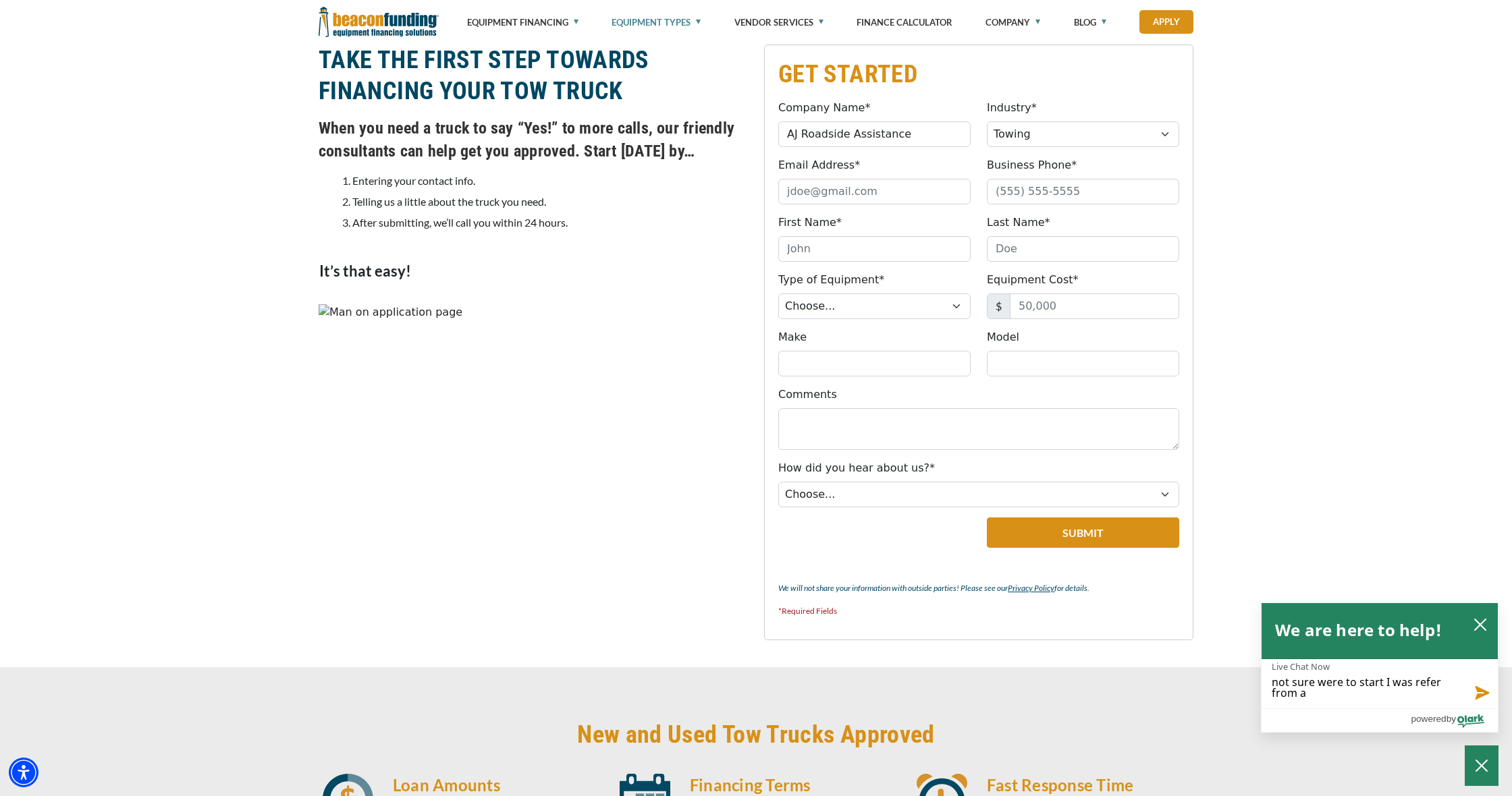
type textarea "not sure were to start I was refer from a"
type textarea "not sure were to start I was refer from a b"
type textarea "not sure were to start I was refer from a bu"
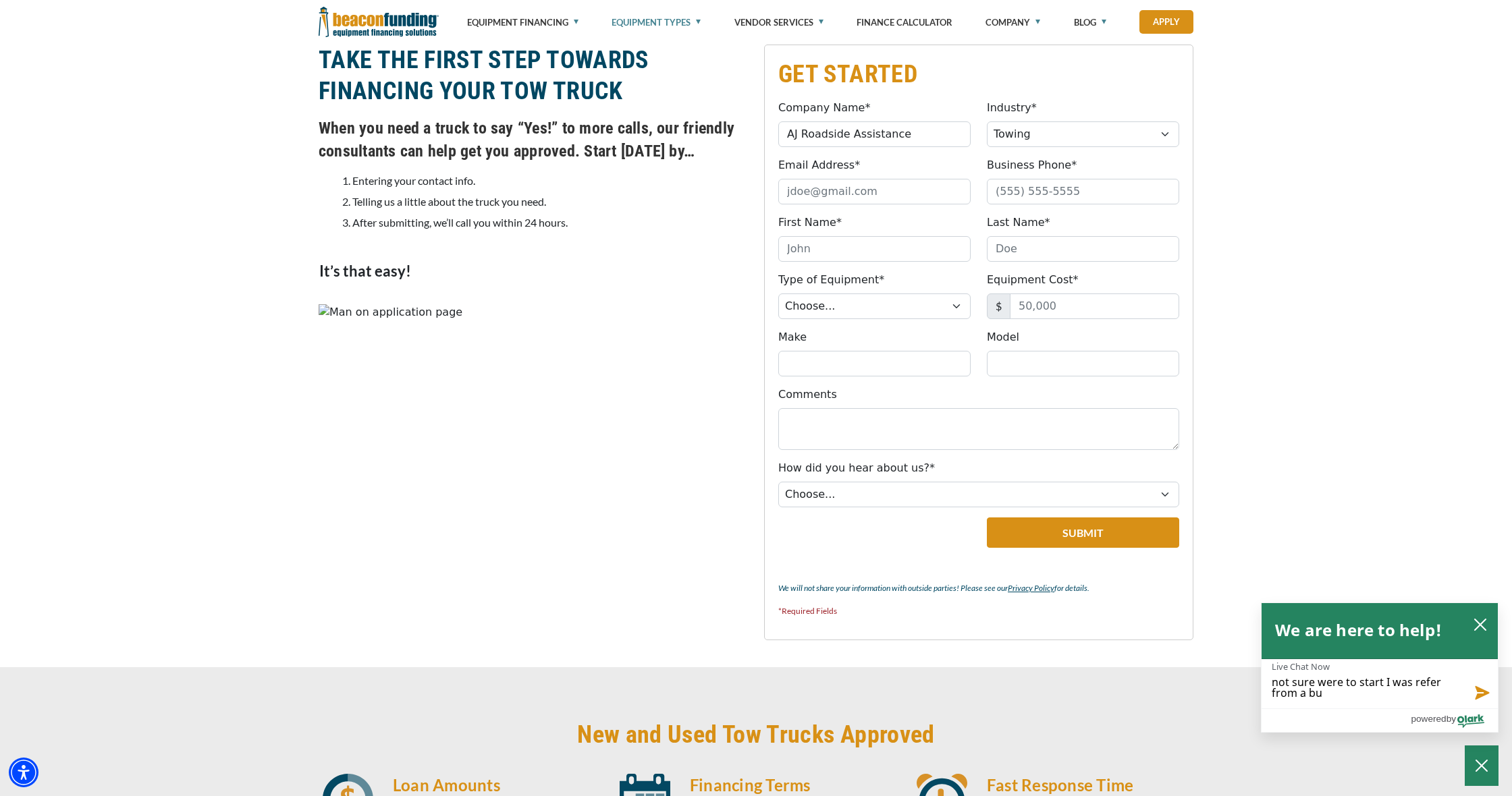
type textarea "not sure were to start I was refer from a bud"
type textarea "not sure were to start I was refer from a [PERSON_NAME]"
type textarea "not sure were to start I was refer from a buddy"
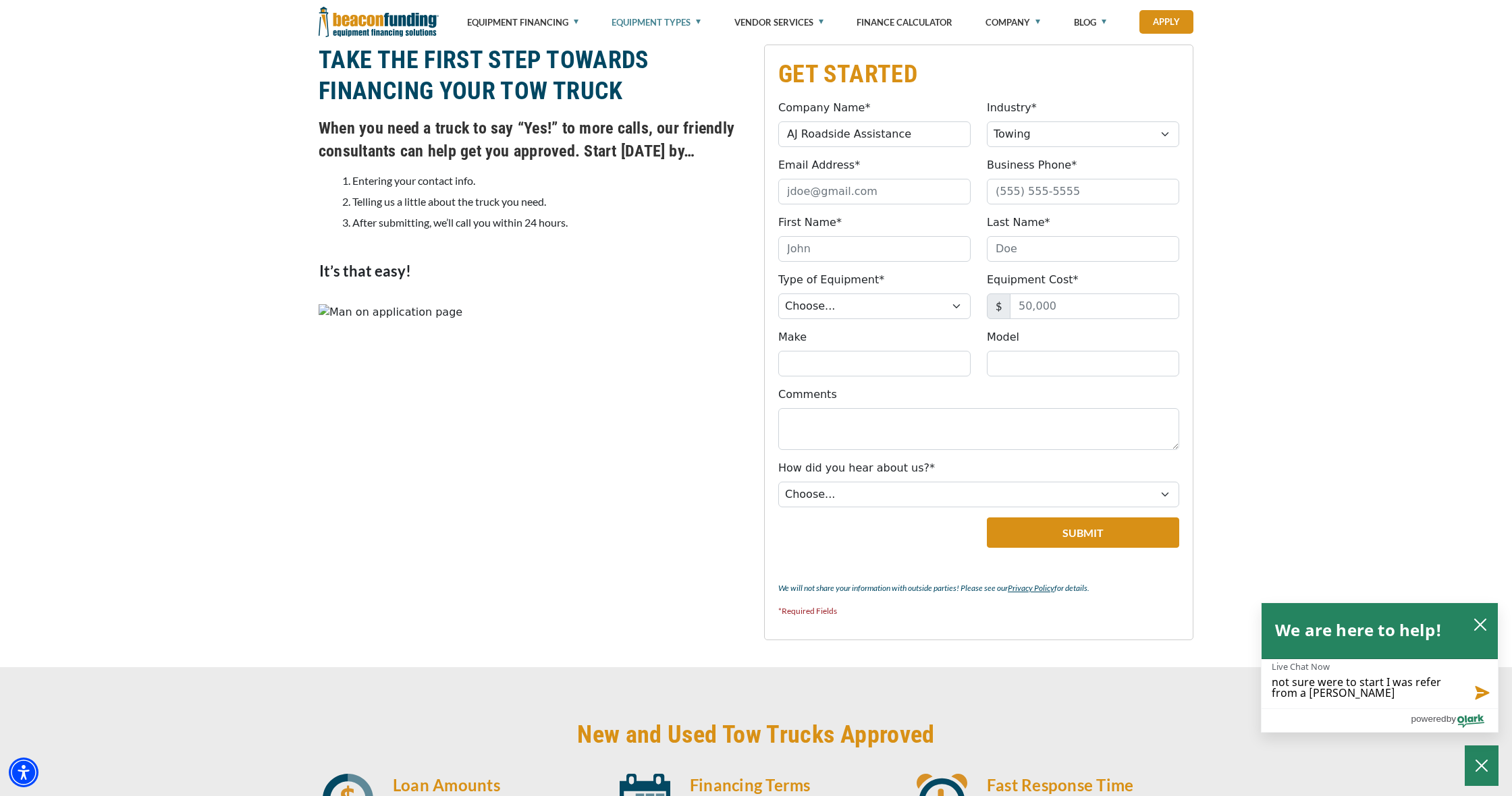
type textarea "not sure were to start I was refer from a buddy"
type textarea "not sure were to start I was refer from a buddy o"
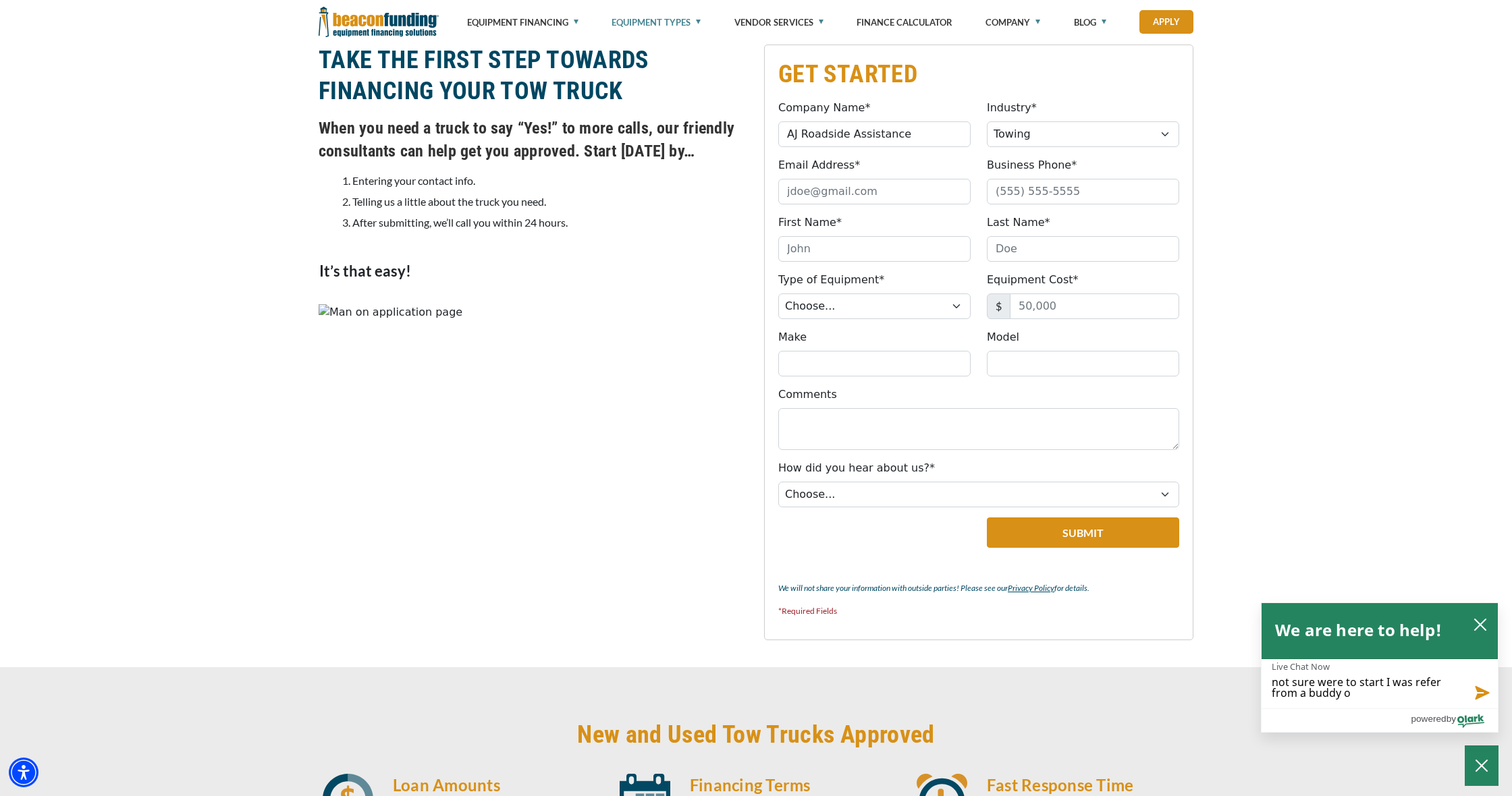
type textarea "not sure were to start I was refer from a buddy of"
type textarea "not sure were to start I was refer from a buddy of m"
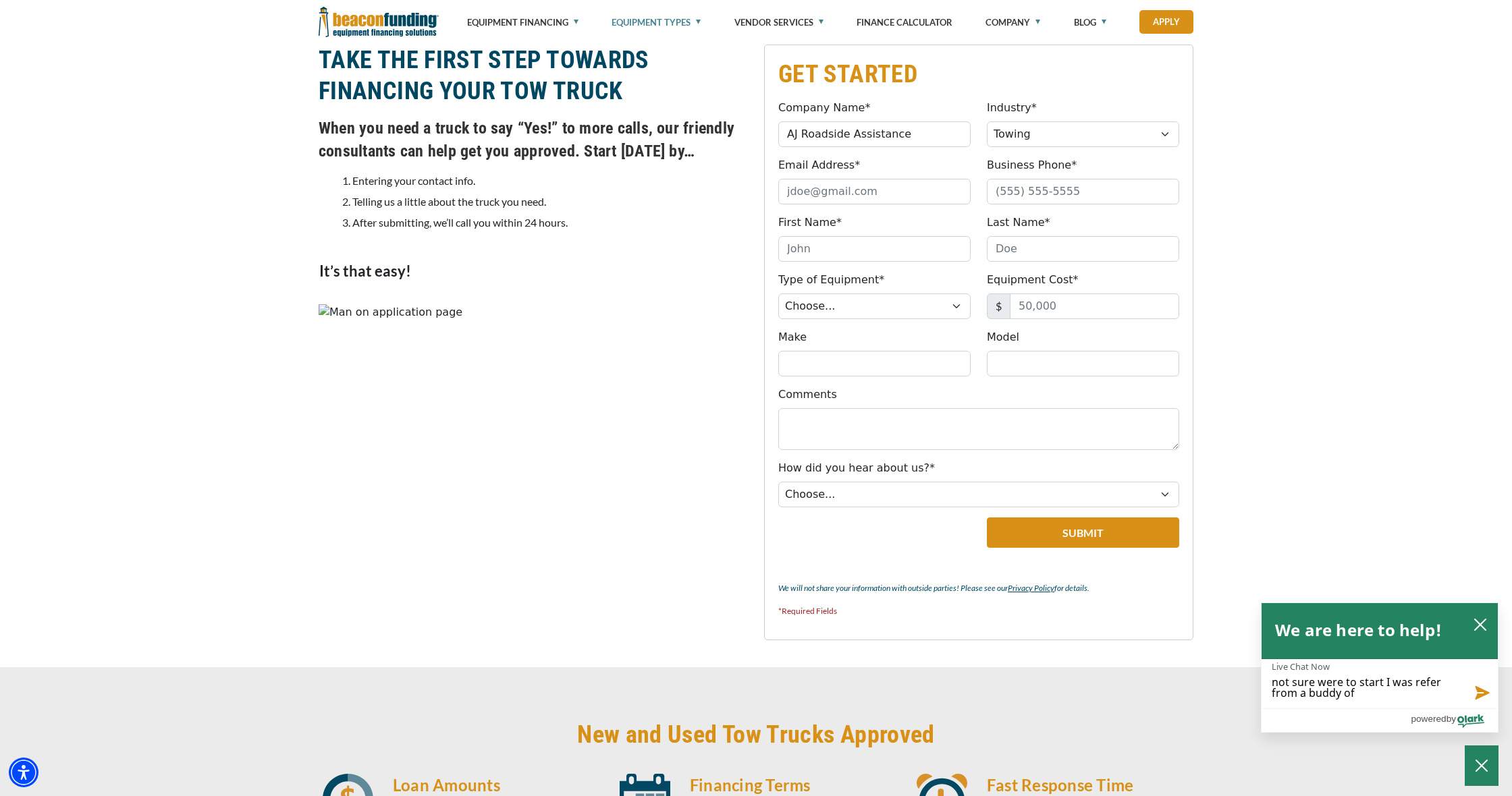
type textarea "not sure were to start I was refer from a buddy of m"
type textarea "not sure were to start I was refer from a buddy of mi"
type textarea "not sure were to start I was refer from a buddy of min"
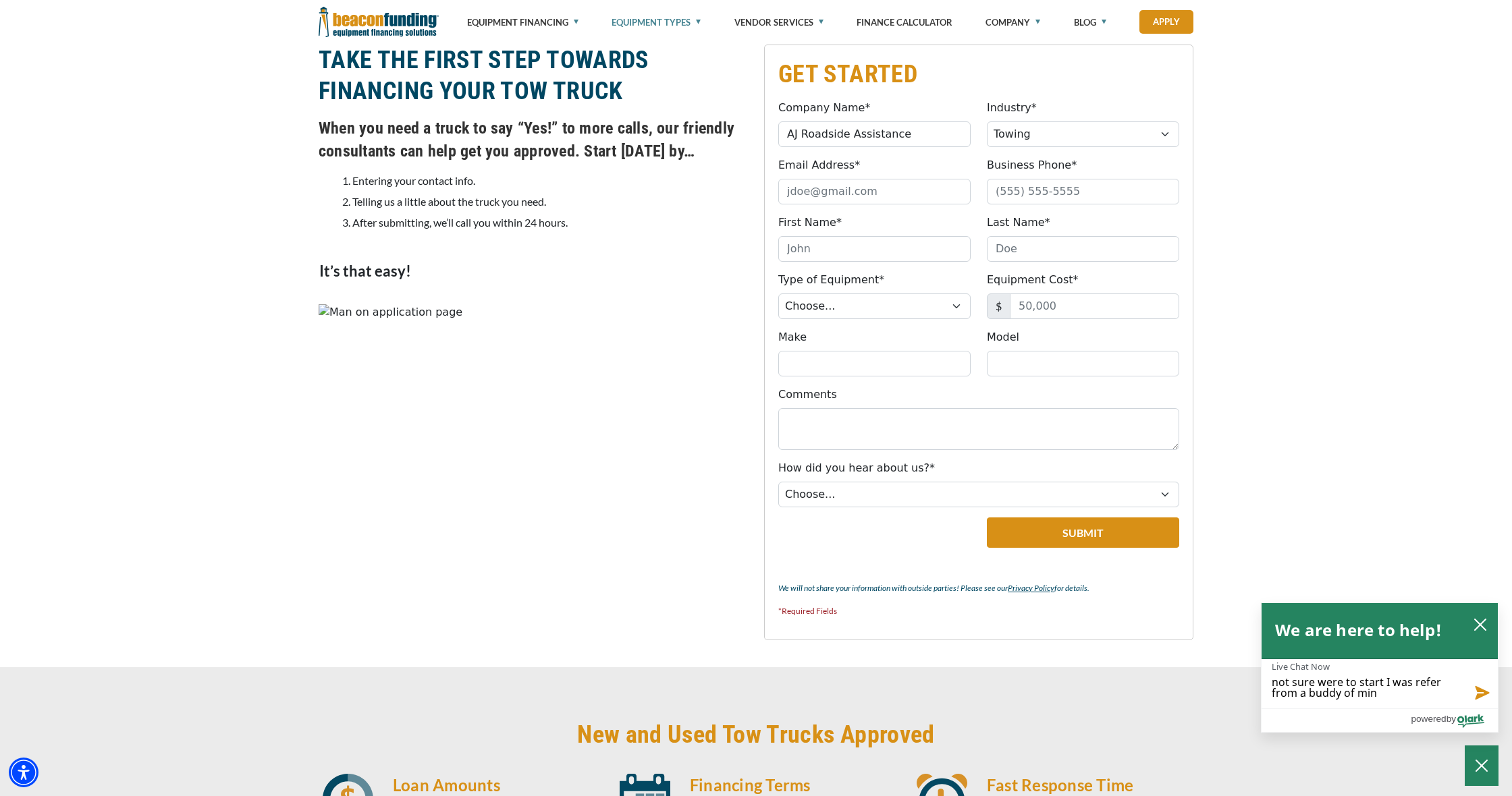
type textarea "not sure were to start I was refer from a buddy of mine"
type textarea "not sure were to start I was refer from a buddy of mine t"
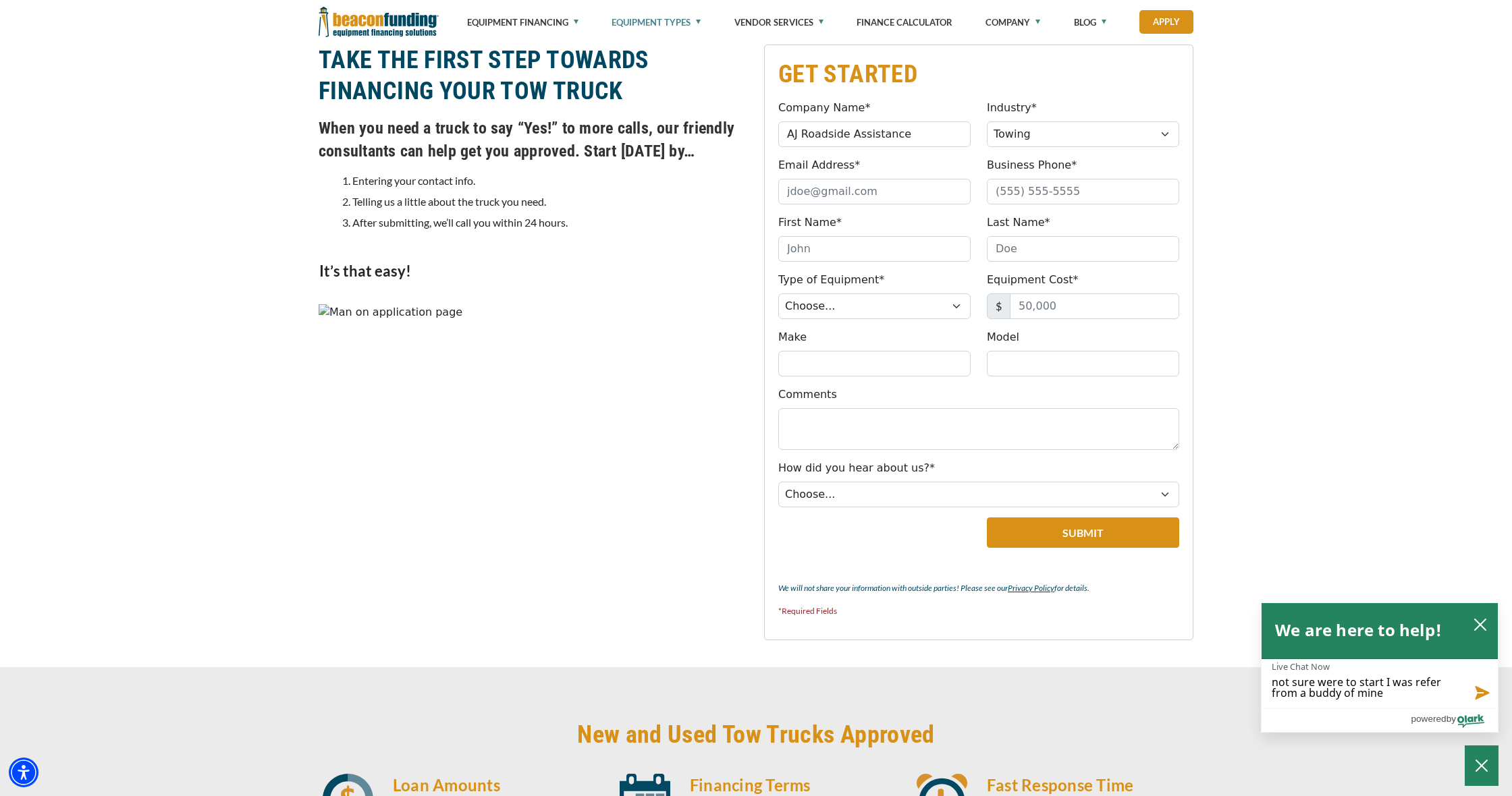
type textarea "not sure were to start I was refer from a buddy of mine t"
type textarea "not sure were to start I was refer from a buddy of mine to"
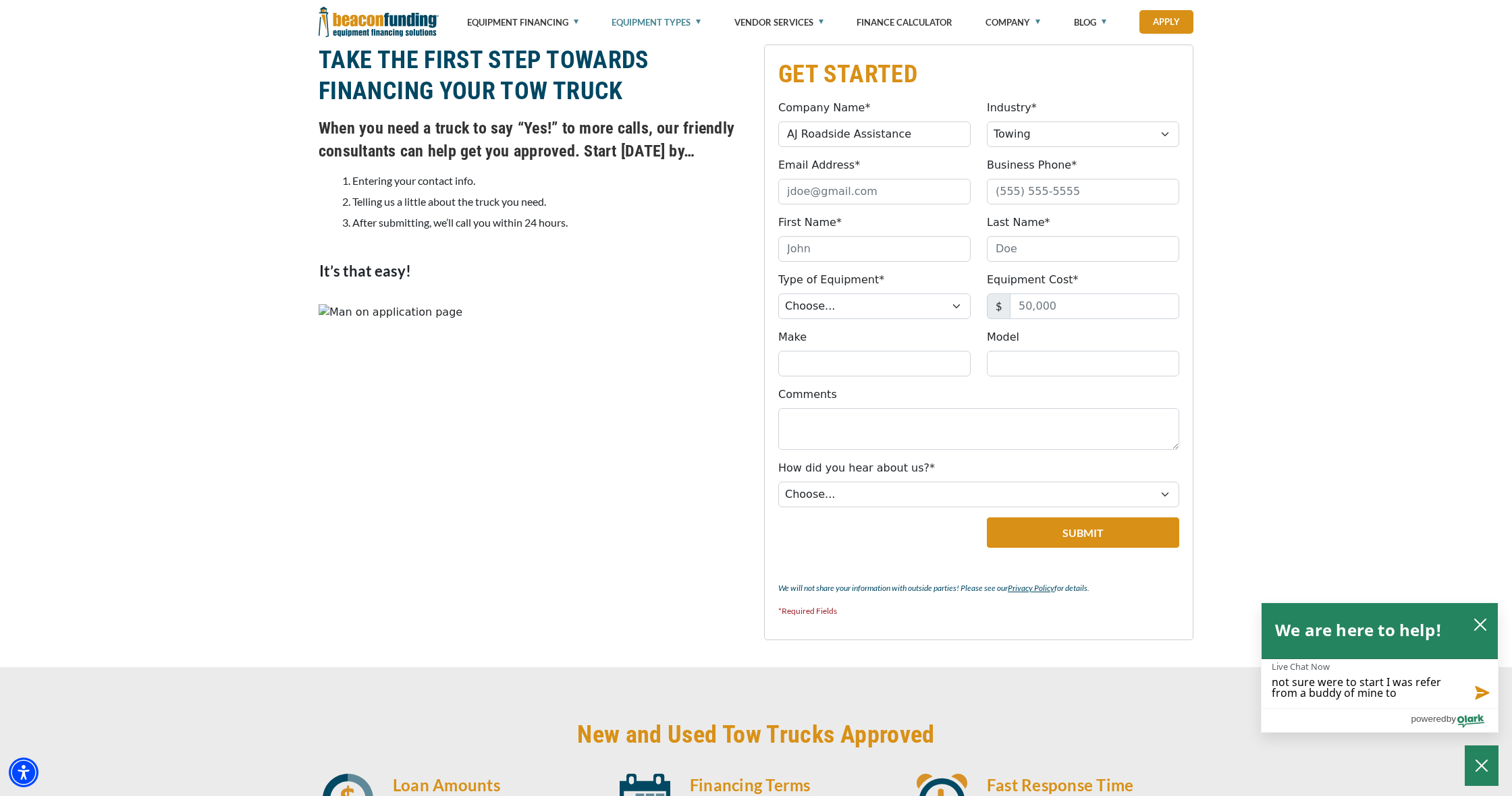
type textarea "not sure were to start I was refer from a buddy of mine to h"
type textarea "not sure were to start I was refer from a buddy of mine to he"
type textarea "not sure were to start I was refer from a buddy of mine to [GEOGRAPHIC_DATA]"
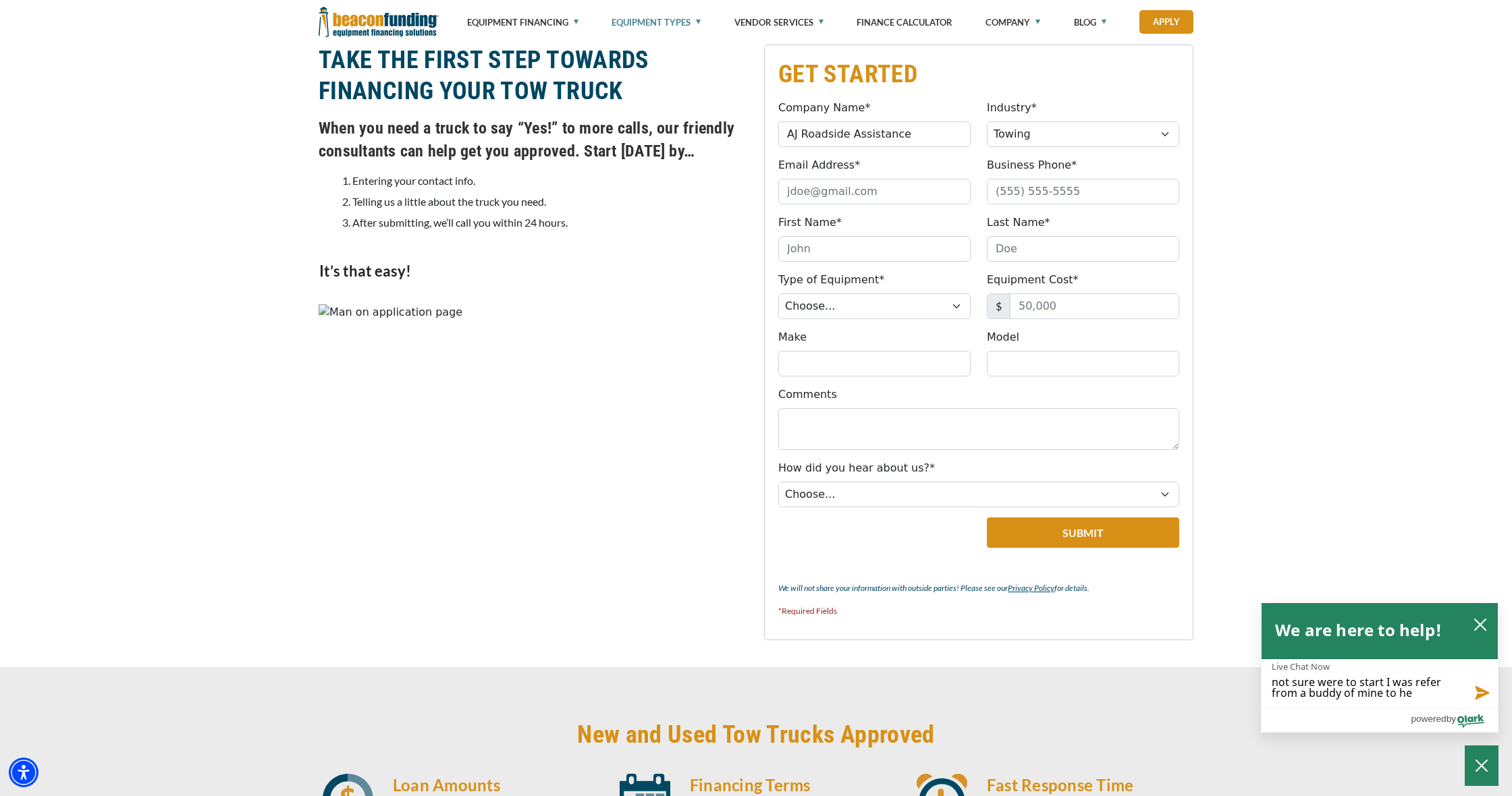
type textarea "not sure were to start I was refer from a buddy of mine to [GEOGRAPHIC_DATA]"
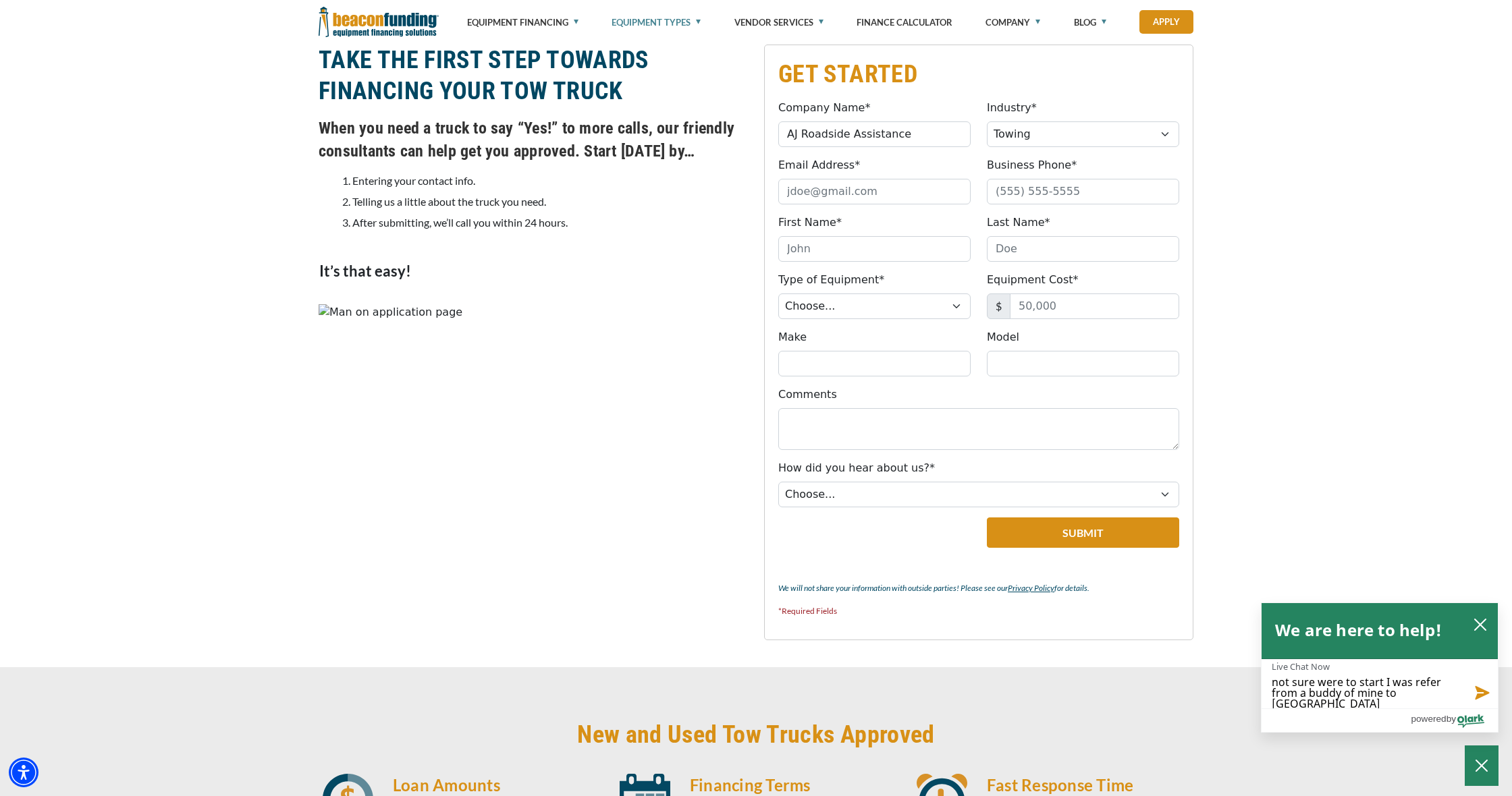
type textarea "not sure were to start I was refer from a buddy of mine to [GEOGRAPHIC_DATA]"
type textarea "not sure were to start I was refer from a buddy of mine to help"
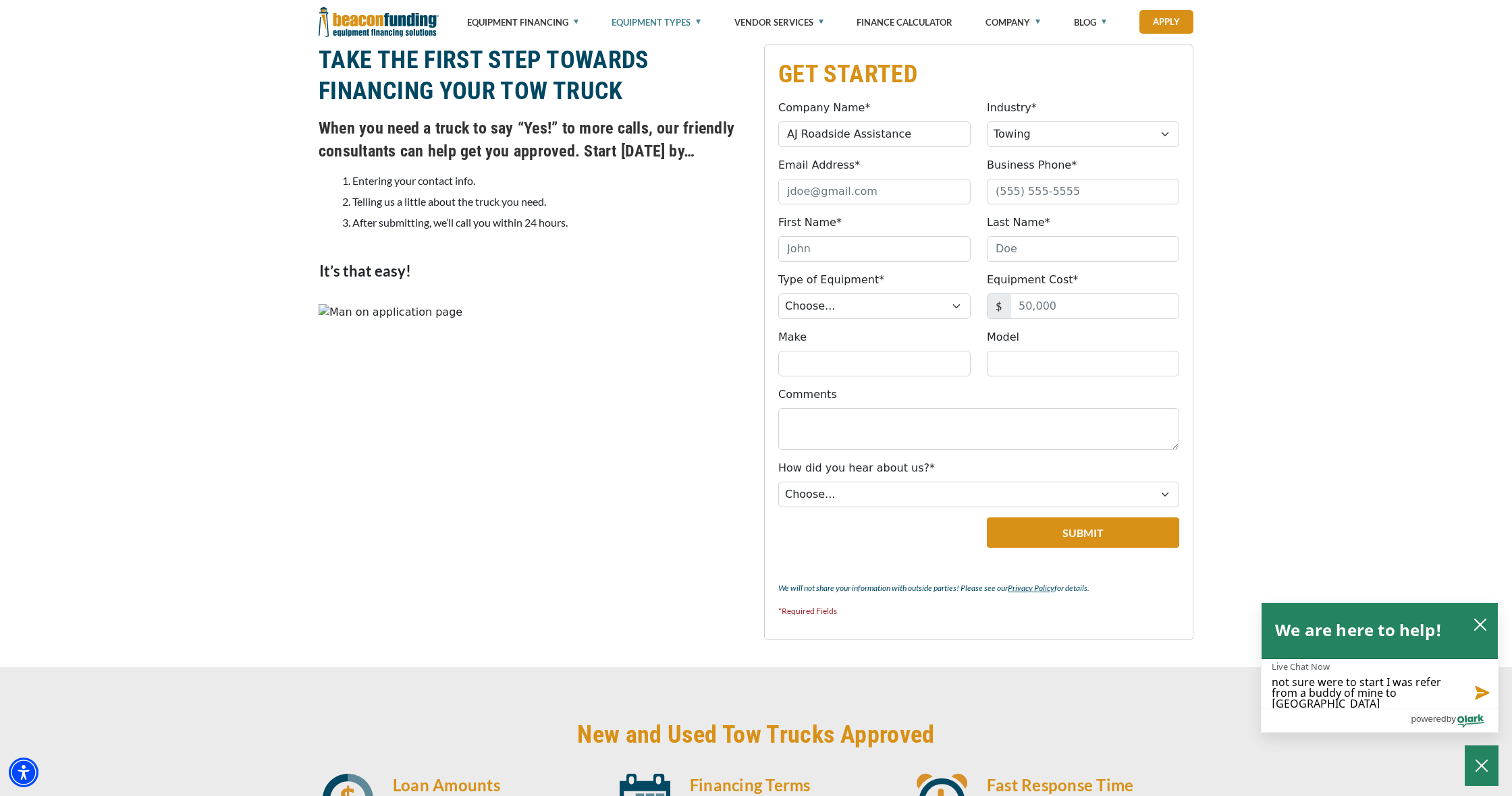
type textarea "not sure were to start I was refer from a buddy of mine to help"
type textarea "not sure were to start I was refer from a buddy of mine to help m"
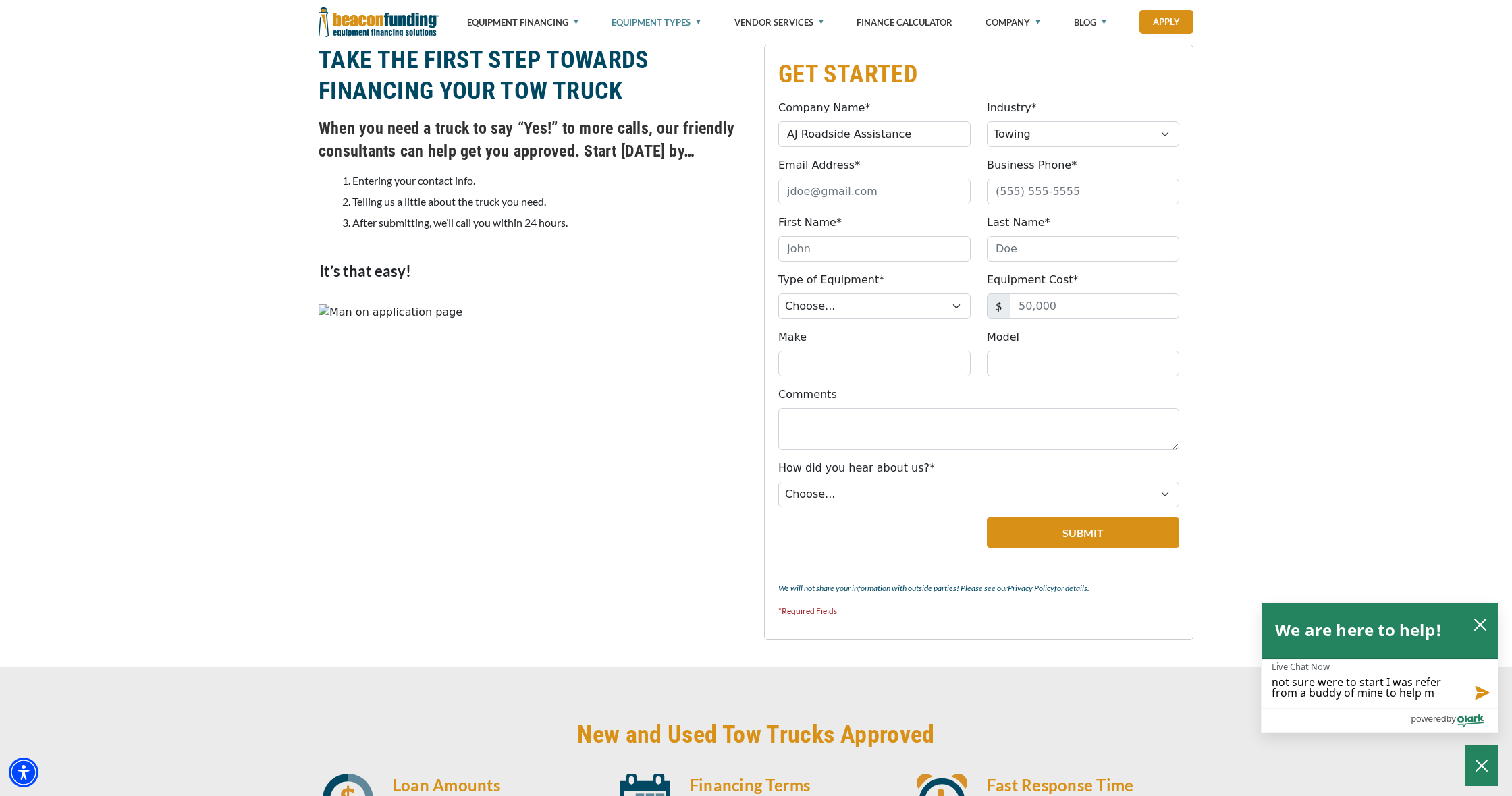
type textarea "not sure were to start I was refer from a buddy of mine to help ma"
type textarea "not sure were to start I was refer from a buddy of mine to help mak"
type textarea "not sure were to start I was refer from a buddy of mine to help make"
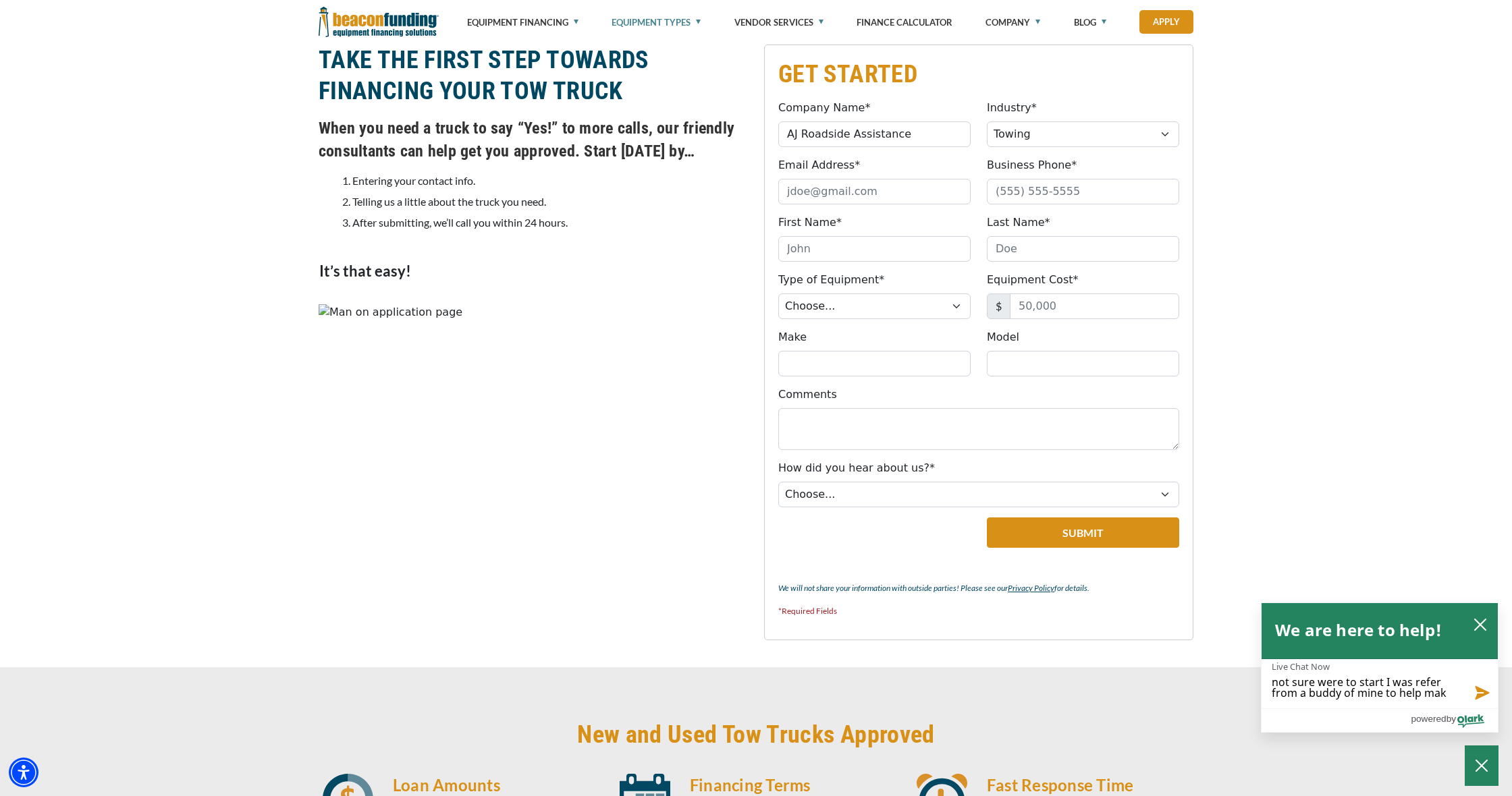
type textarea "not sure were to start I was refer from a buddy of mine to help make"
type textarea "not sure were to start I was refer from a buddy of mine to help make m"
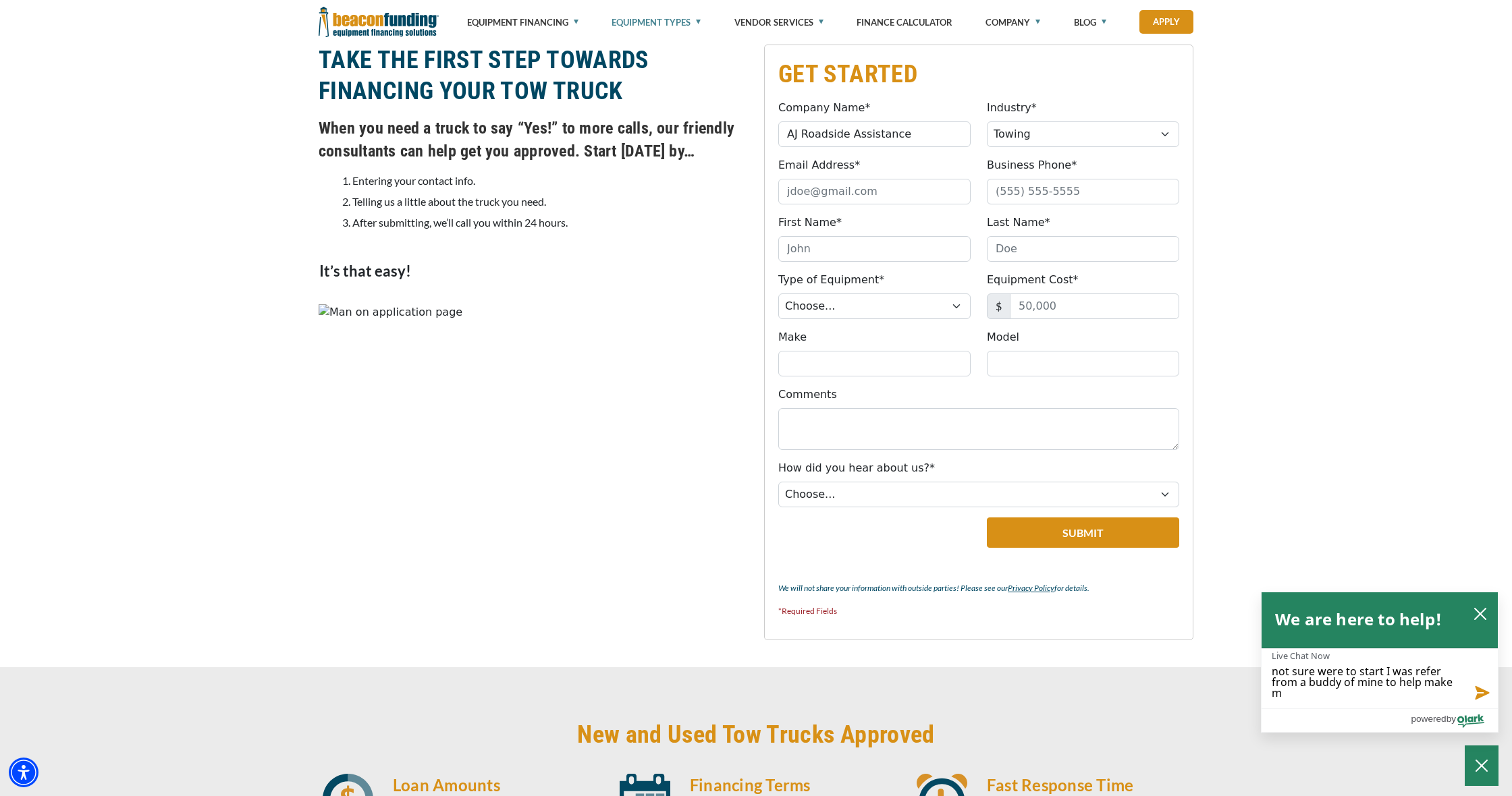
scroll to position [0, 0]
type textarea "not sure were to start I was refer from a buddy of mine to help make my"
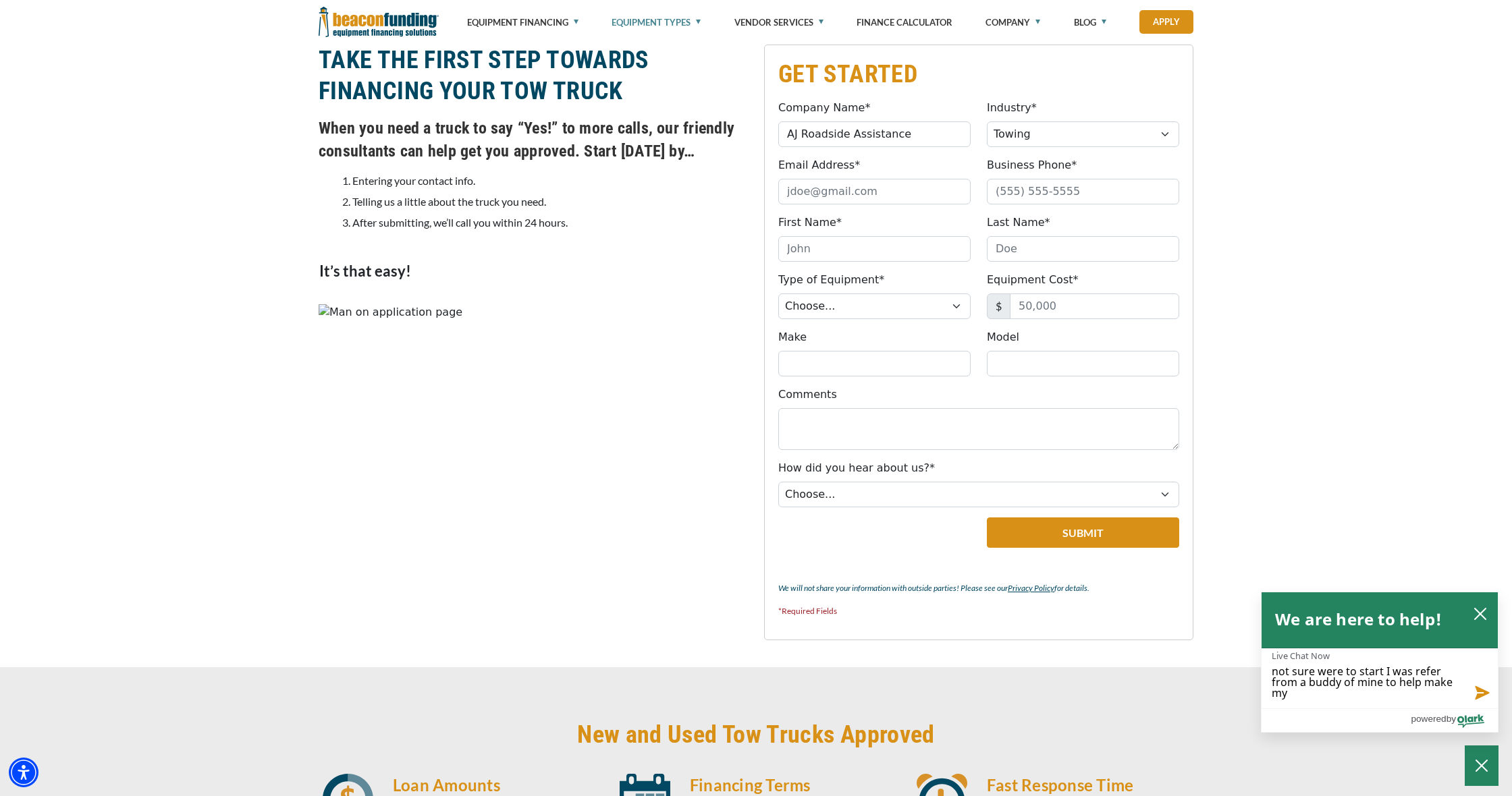
type textarea "not sure were to start I was refer from a buddy of mine to help make my d"
type textarea "not sure were to start I was refer from a buddy of mine to help make my dr"
type textarea "not sure were to start I was refer from a buddy of mine to help make my dre"
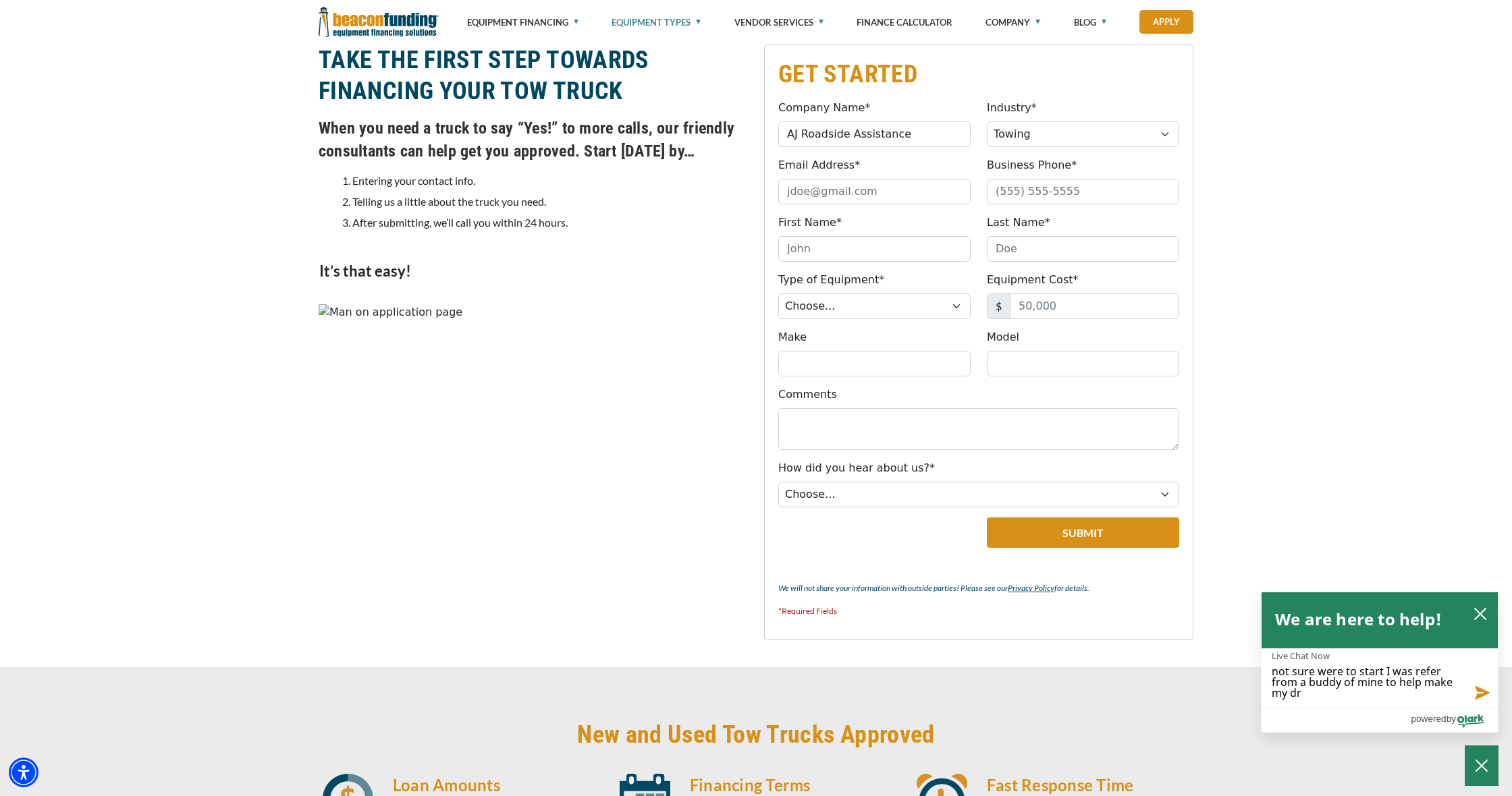
type textarea "not sure were to start I was refer from a buddy of mine to help make my dre"
type textarea "not sure were to start I was refer from a buddy of mine to help make my drea"
type textarea "not sure were to start I was refer from a buddy of mine to help make my dream"
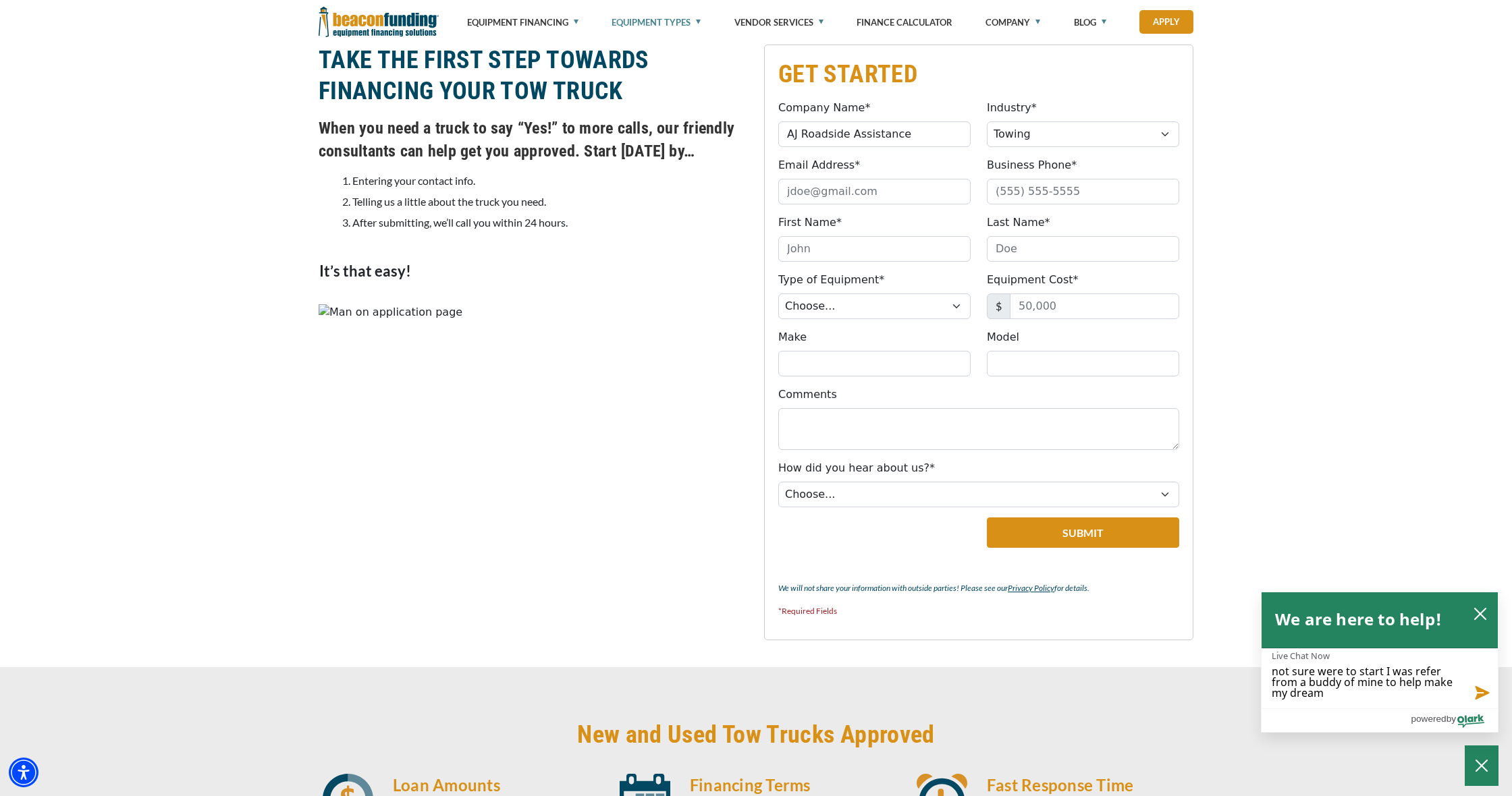
type textarea "not sure were to start I was refer from a buddy of mine to help make my dream"
type textarea "not sure were to start I was refer from a buddy of mine to help make my dream a"
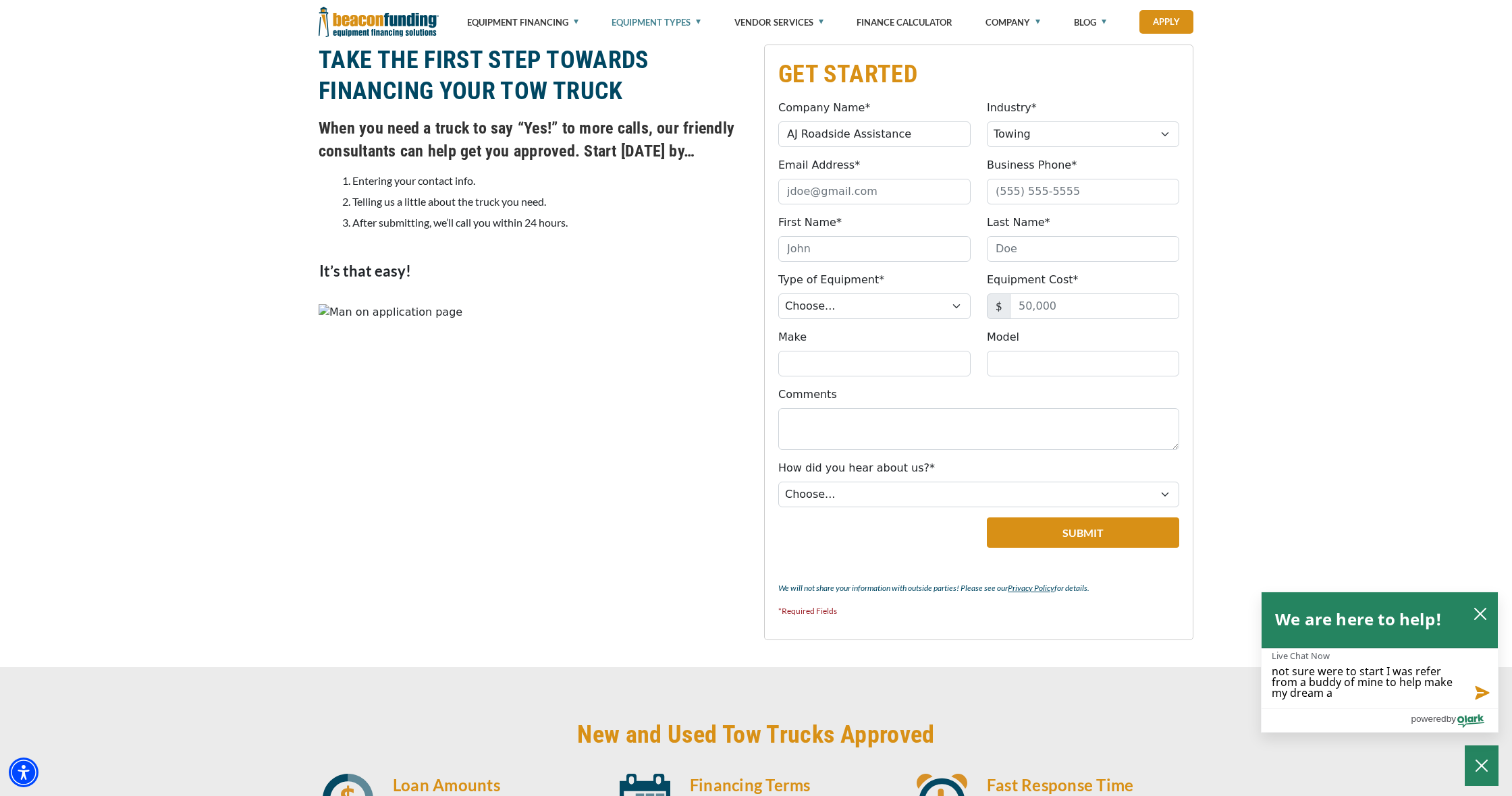
type textarea "not sure were to start I was refer from a buddy of mine to help make my dream a"
type textarea "not sure were to start I was refer from a buddy of mine to help make my dream a…"
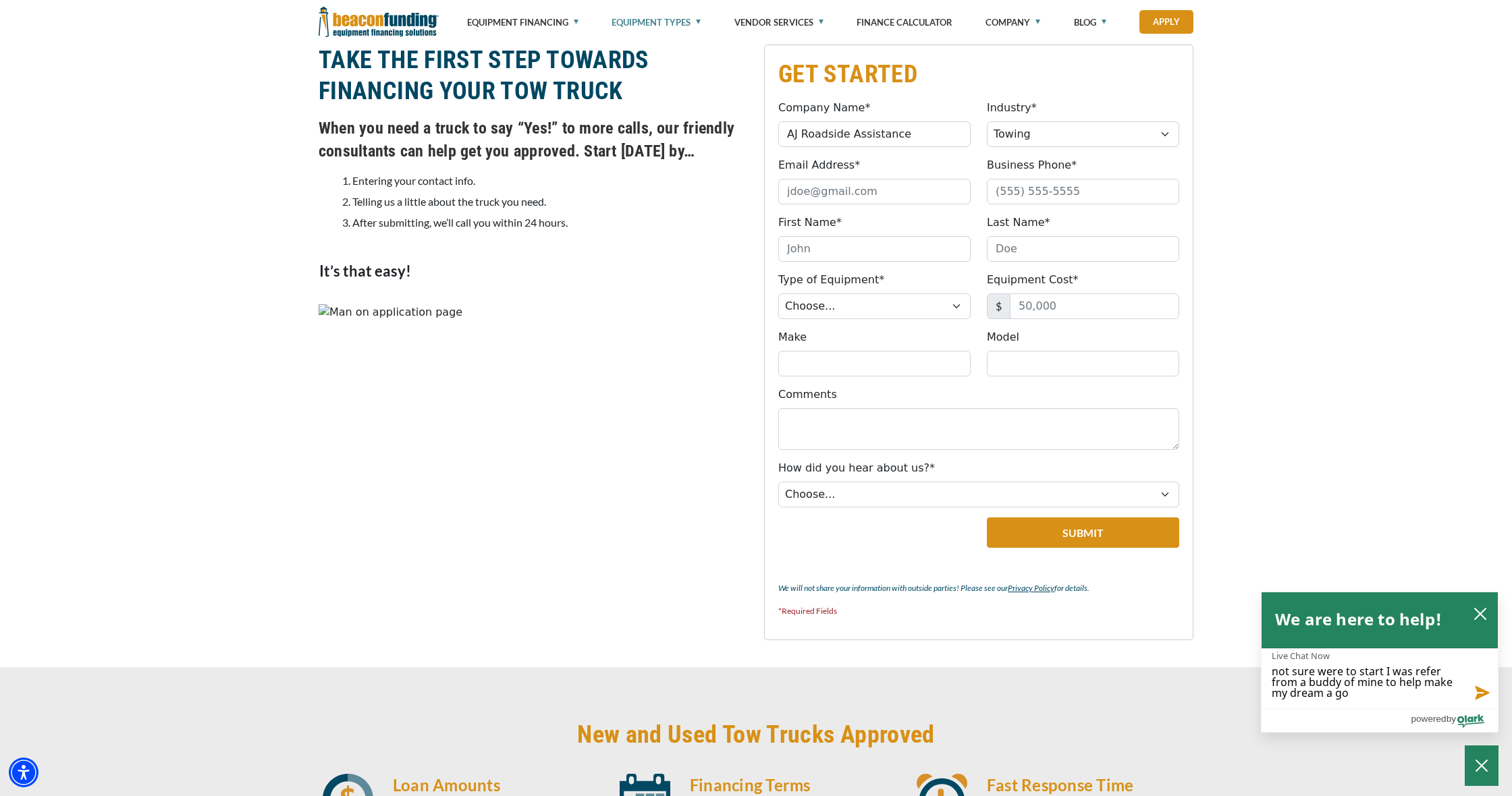
type textarea "not sure were to start I was refer from a buddy of mine to help make my dream a…"
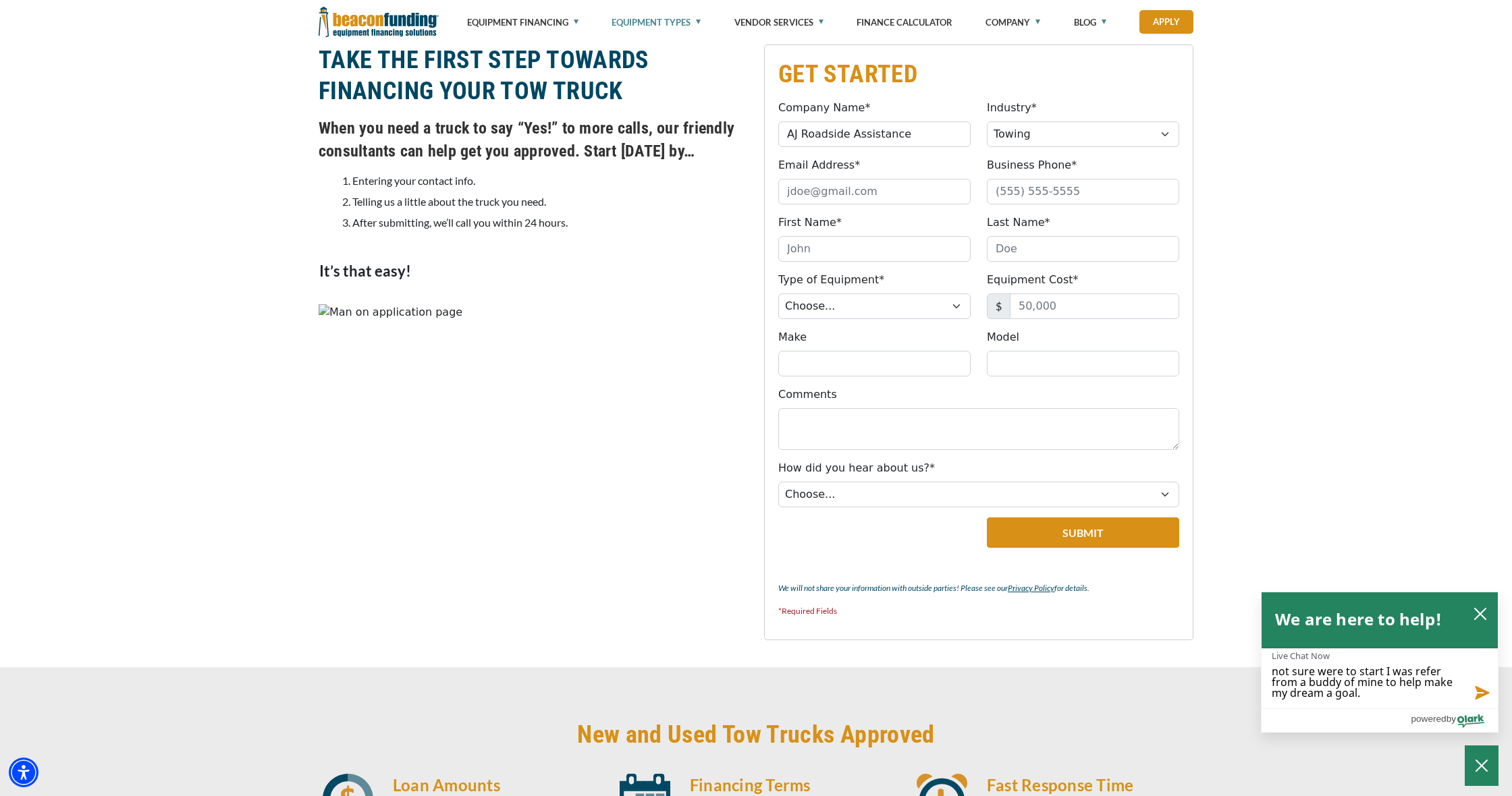
type textarea "not sure were to start I was refer from a buddy of mine to help make my dream a…"
click at [1483, 693] on button "Send message" at bounding box center [1481, 693] width 34 height 31
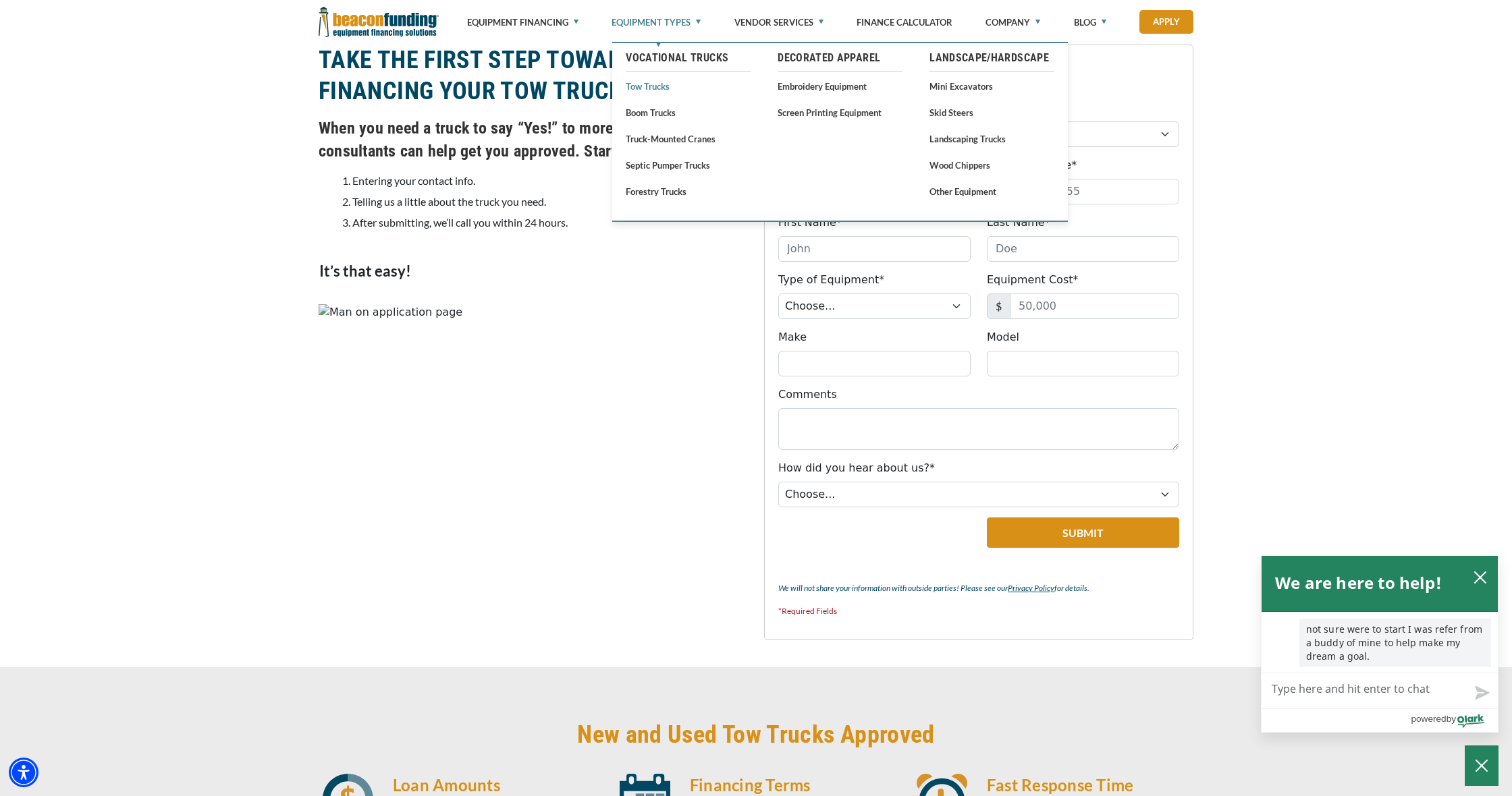
click at [663, 83] on link "Tow Trucks" at bounding box center [688, 85] width 125 height 17
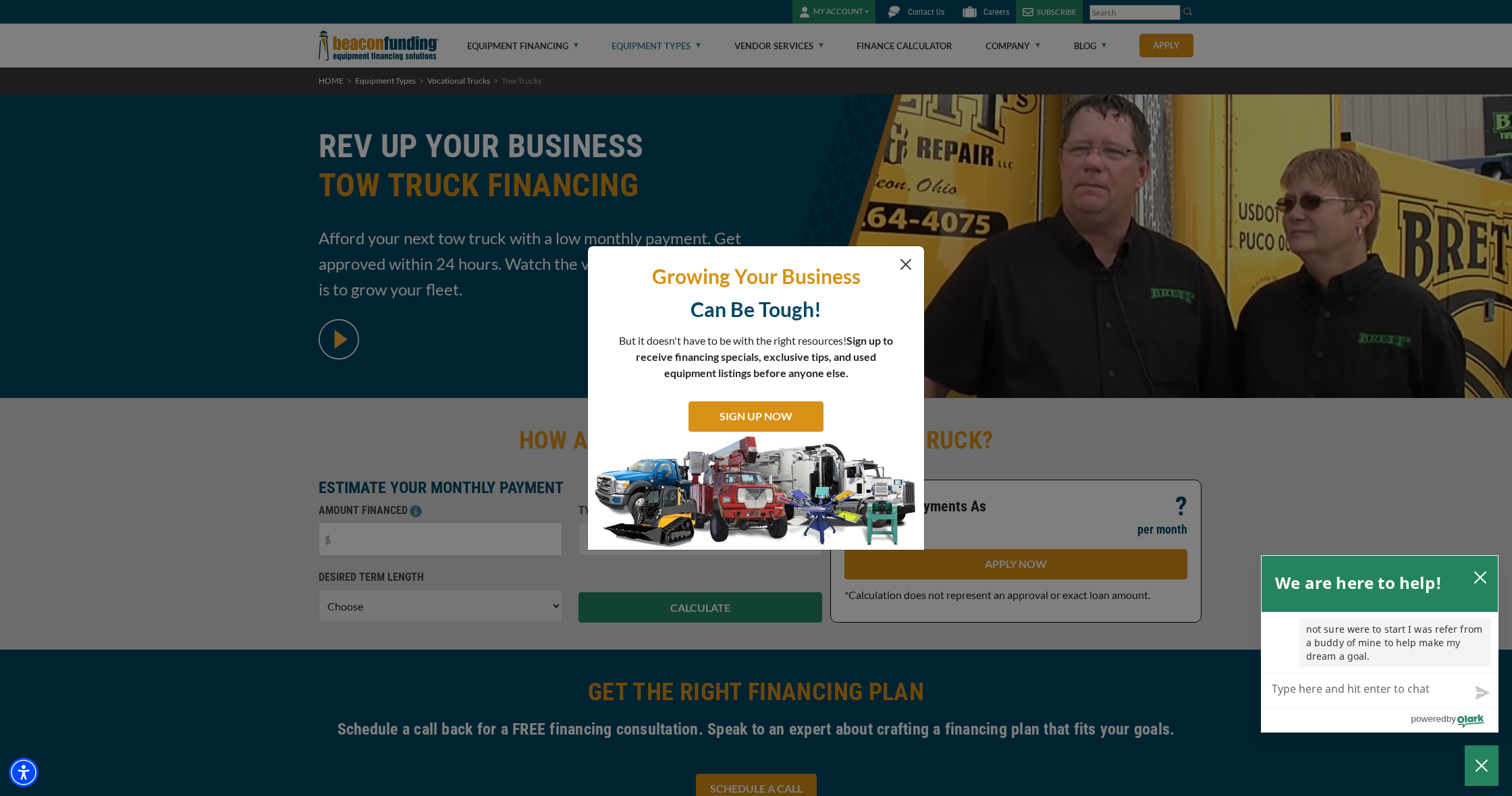
click at [910, 264] on button "Close" at bounding box center [906, 265] width 16 height 16
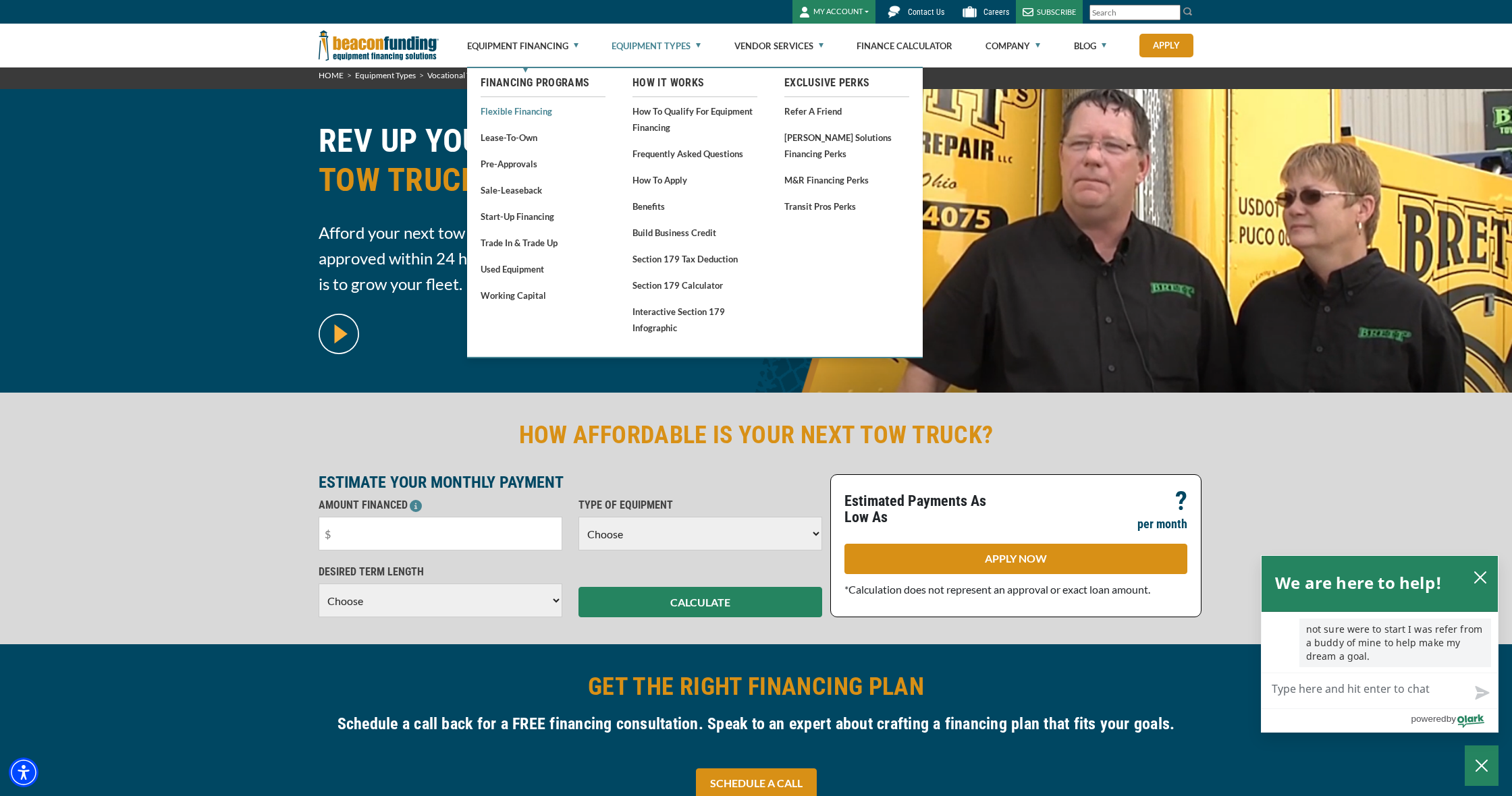
scroll to position [14, 0]
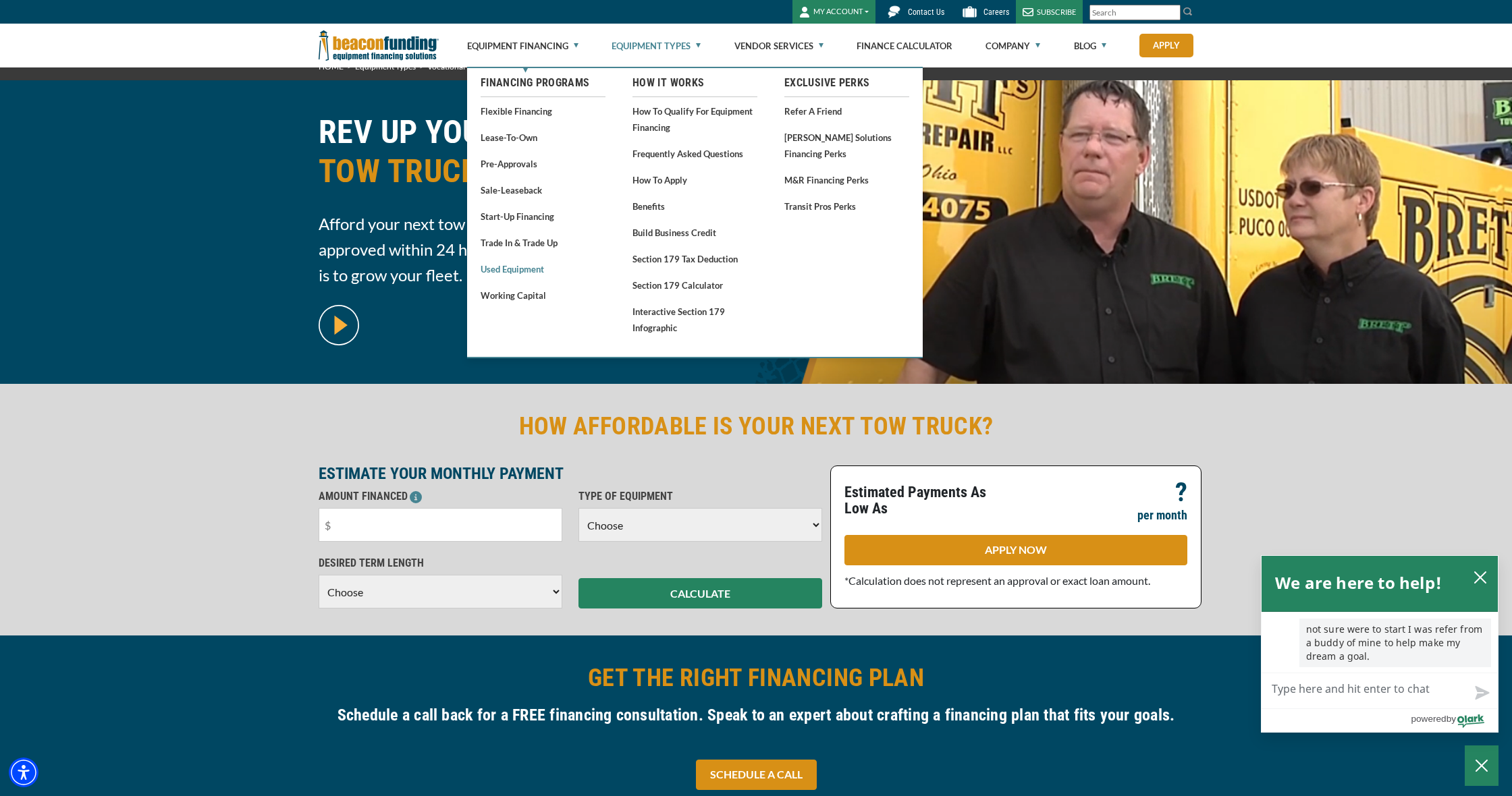
click at [517, 273] on link "Used Equipment" at bounding box center [542, 268] width 125 height 17
